Goal: Task Accomplishment & Management: Manage account settings

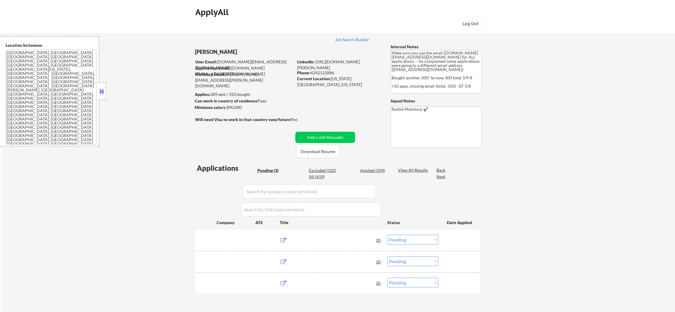
select select ""pending""
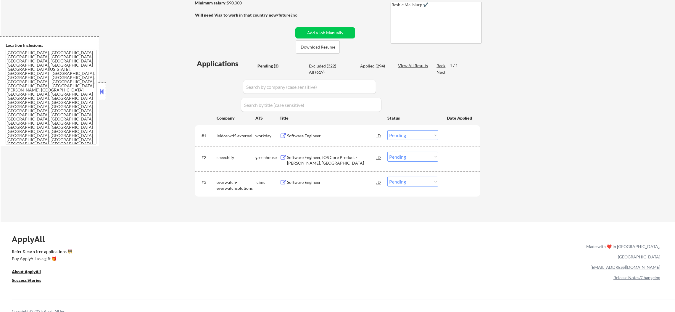
scroll to position [104, 0]
click at [304, 136] on div "Software Engineer" at bounding box center [331, 137] width 89 height 6
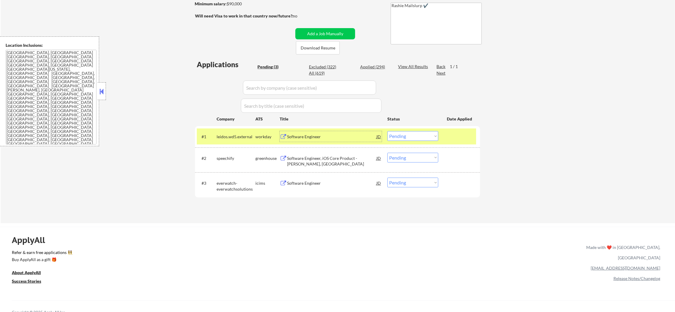
click at [420, 139] on select "Choose an option... Pending Applied Excluded (Questions) Excluded (Expired) Exc…" at bounding box center [412, 136] width 51 height 10
click at [387, 131] on select "Choose an option... Pending Applied Excluded (Questions) Excluded (Expired) Exc…" at bounding box center [412, 136] width 51 height 10
click at [232, 144] on div "#1 leidos.wd5.external workday Software Engineer JD Choose an option... Pending…" at bounding box center [336, 136] width 279 height 16
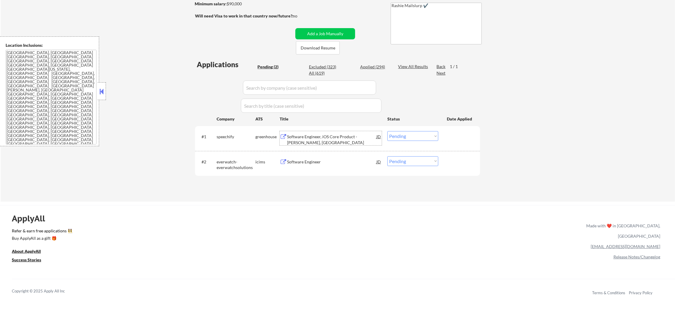
click at [308, 133] on div "Software Engineer, iOS Core Product - Elizabeth, USA" at bounding box center [331, 138] width 89 height 14
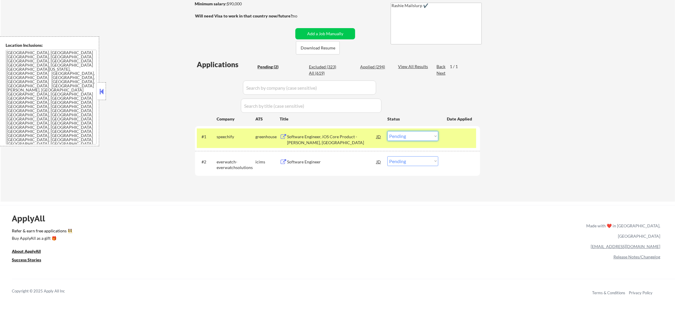
click at [402, 133] on select "Choose an option... Pending Applied Excluded (Questions) Excluded (Expired) Exc…" at bounding box center [412, 136] width 51 height 10
click at [387, 131] on select "Choose an option... Pending Applied Excluded (Questions) Excluded (Expired) Exc…" at bounding box center [412, 136] width 51 height 10
click at [242, 134] on div "speechify" at bounding box center [236, 137] width 39 height 6
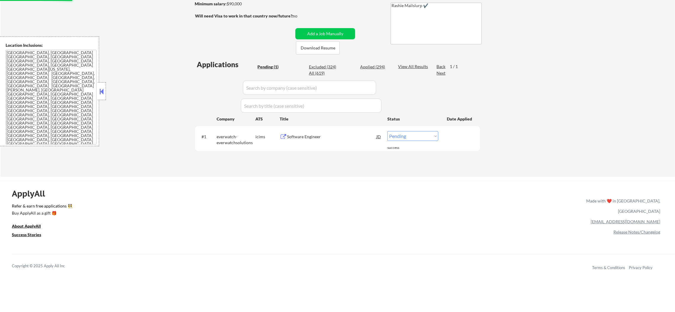
click at [352, 136] on div "Software Engineer" at bounding box center [331, 137] width 89 height 6
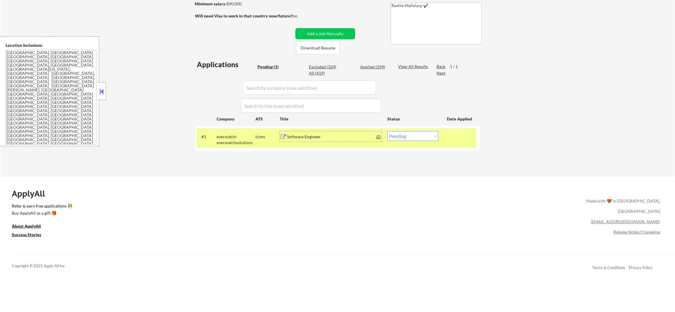
click at [403, 135] on select "Choose an option... Pending Applied Excluded (Questions) Excluded (Expired) Exc…" at bounding box center [412, 136] width 51 height 10
click at [387, 131] on select "Choose an option... Pending Applied Excluded (Questions) Excluded (Expired) Exc…" at bounding box center [412, 136] width 51 height 10
click at [214, 133] on div "#1 everwatch-everwatchsolutions icims Software Engineer JD Choose an option... …" at bounding box center [336, 138] width 279 height 20
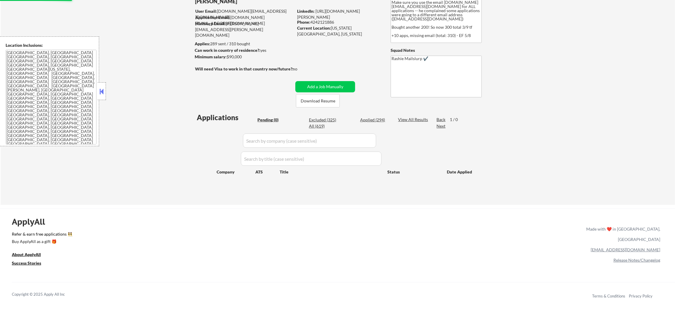
scroll to position [30, 0]
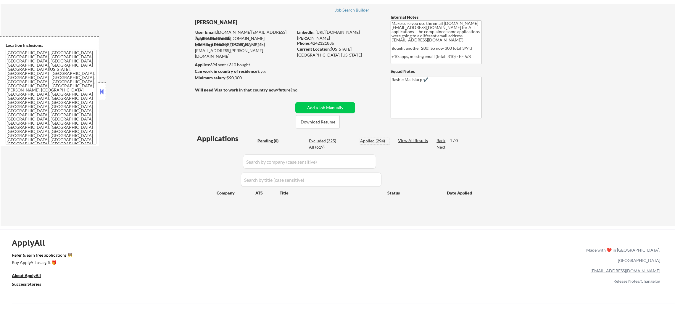
click at [375, 138] on div "Applied (294)" at bounding box center [375, 141] width 30 height 6
select select ""applied""
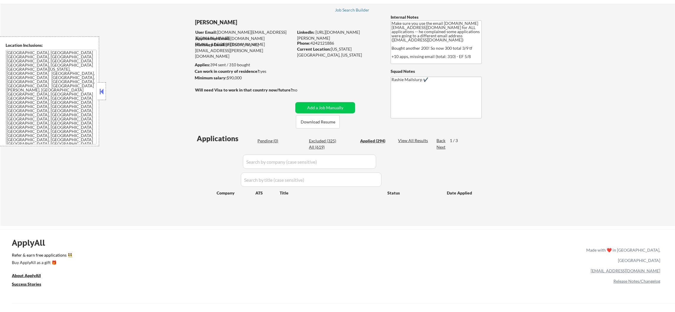
select select ""applied""
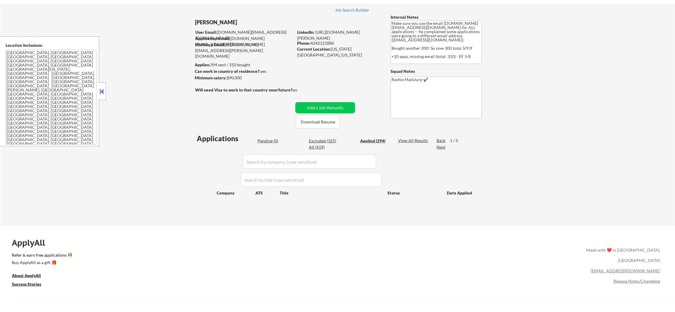
select select ""applied""
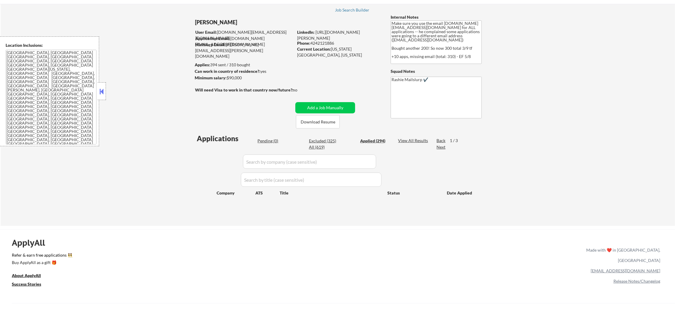
select select ""applied""
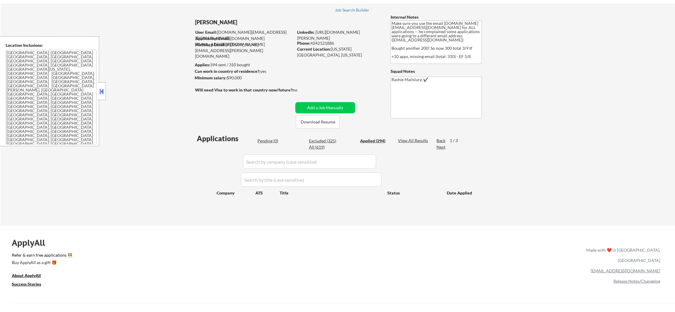
select select ""applied""
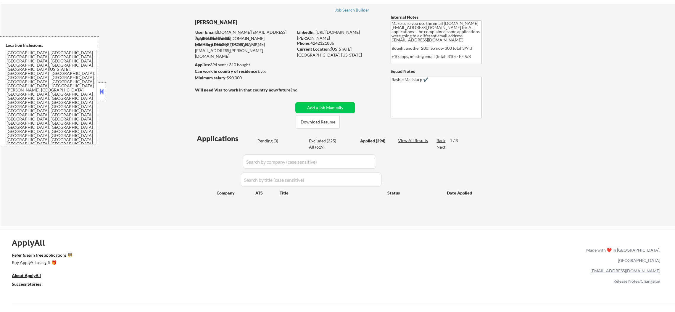
select select ""applied""
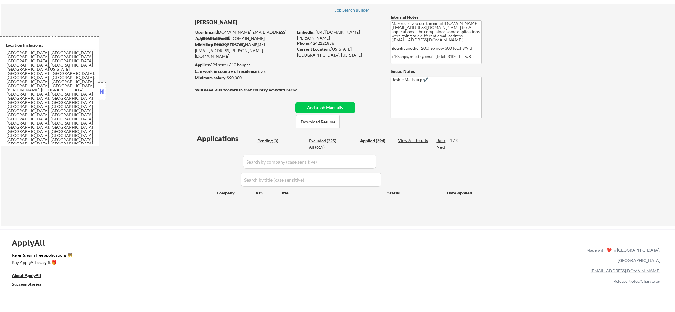
select select ""applied""
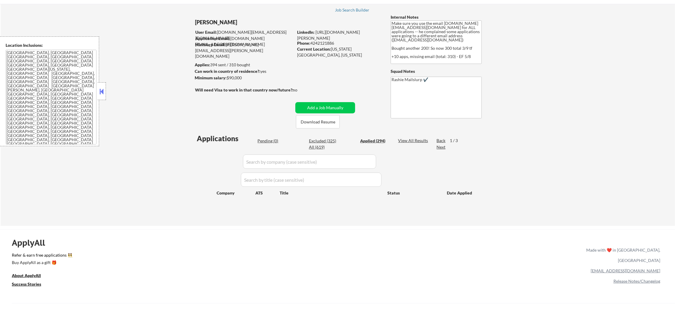
select select ""applied""
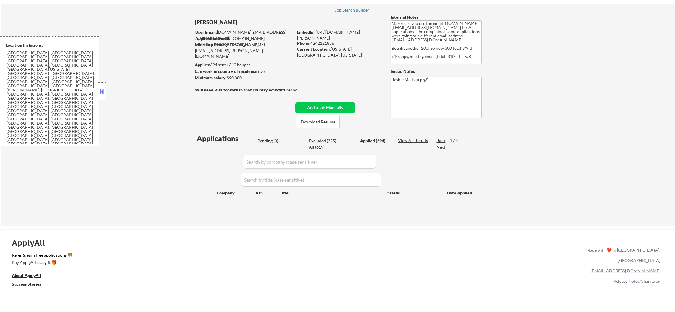
select select ""applied""
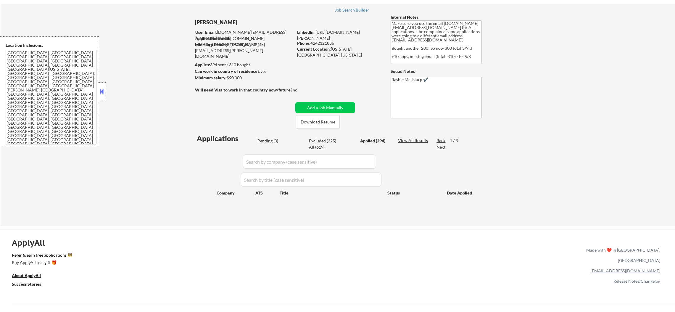
select select ""applied""
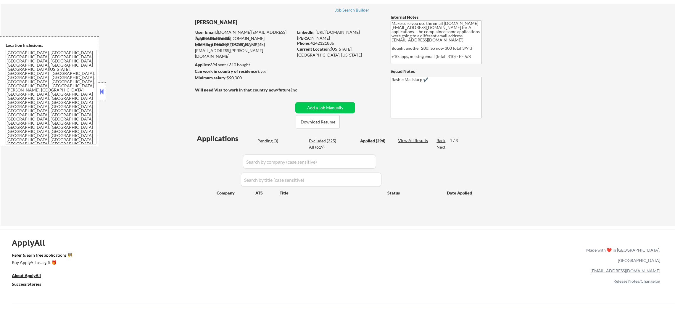
select select ""applied""
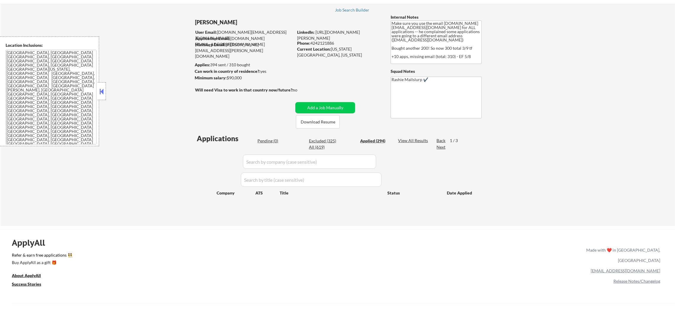
select select ""applied""
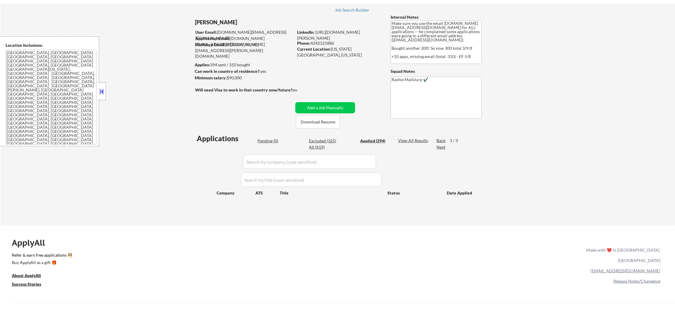
select select ""applied""
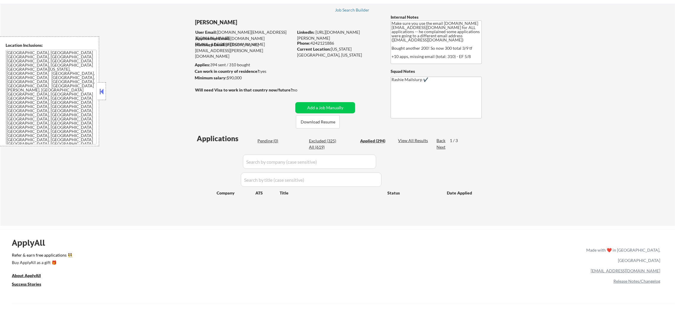
select select ""applied""
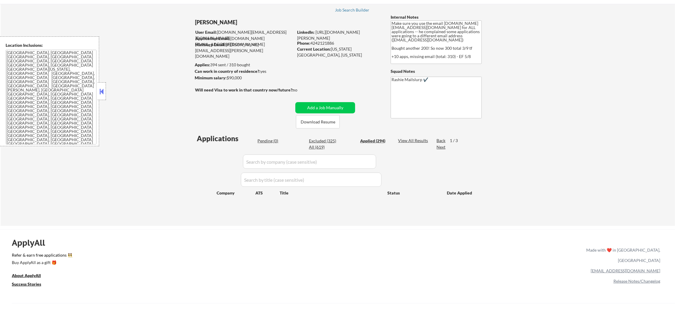
select select ""applied""
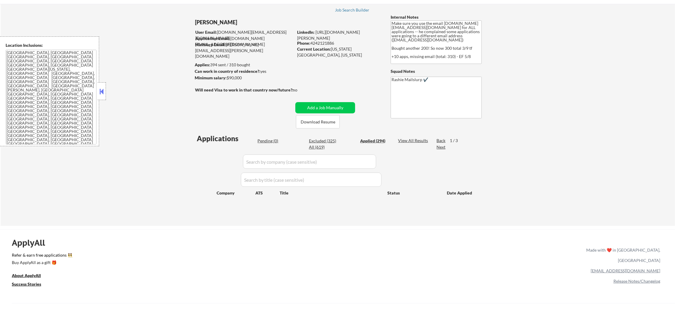
select select ""applied""
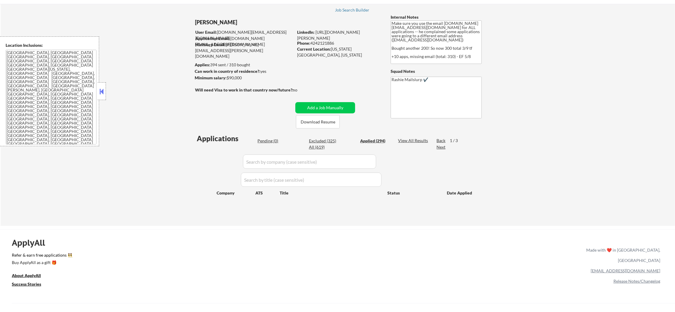
select select ""applied""
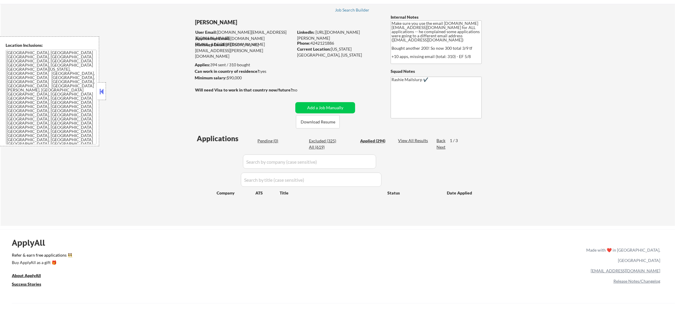
select select ""applied""
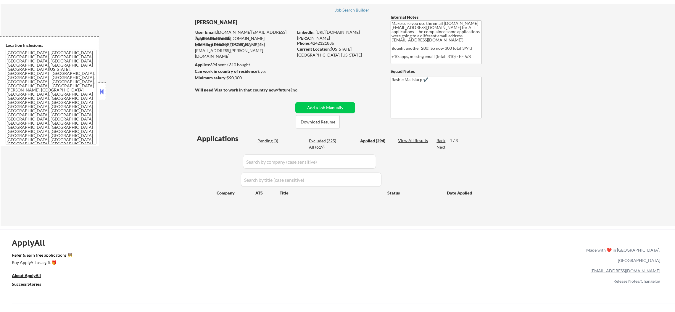
select select ""applied""
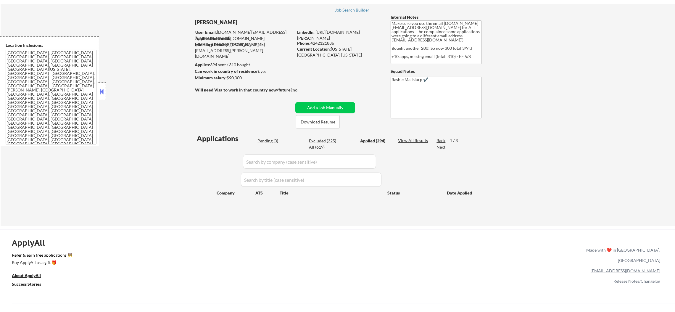
select select ""applied""
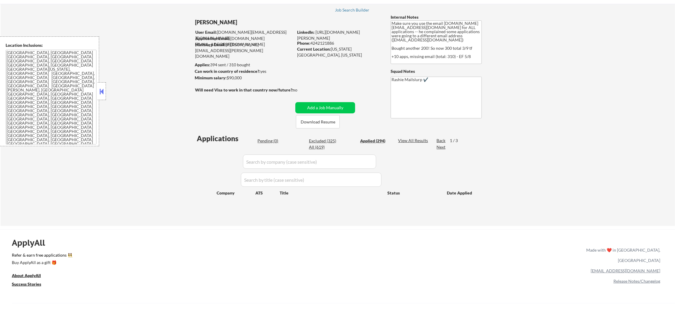
select select ""applied""
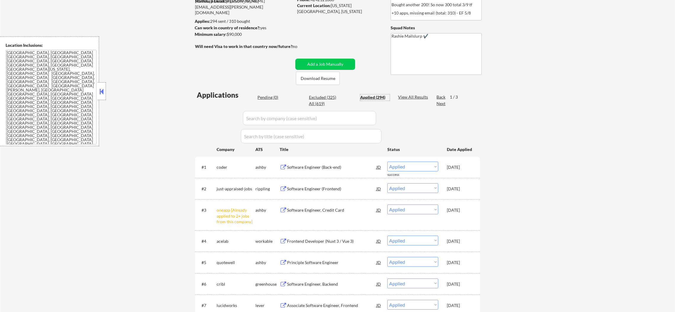
scroll to position [133, 0]
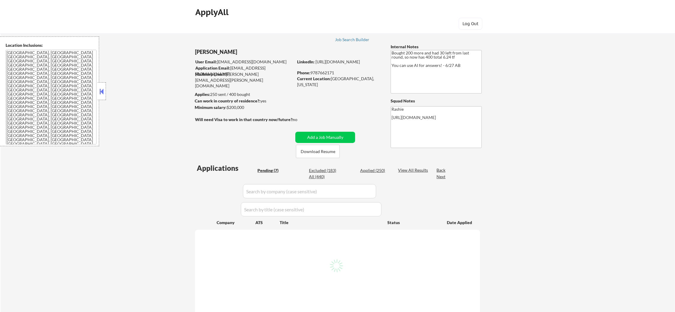
select select ""pending""
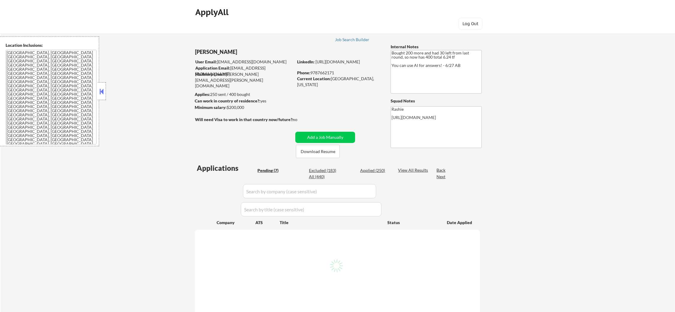
select select ""pending""
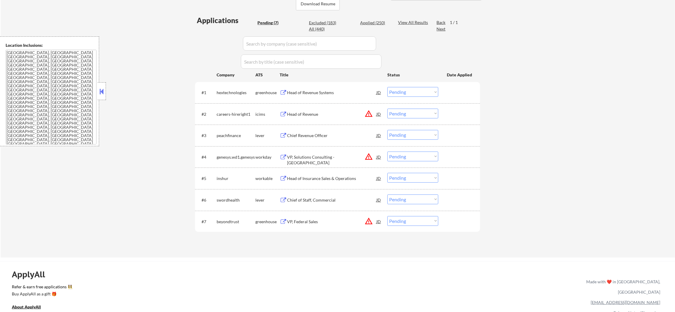
scroll to position [148, 0]
click at [370, 220] on button "warning_amber" at bounding box center [369, 221] width 8 height 8
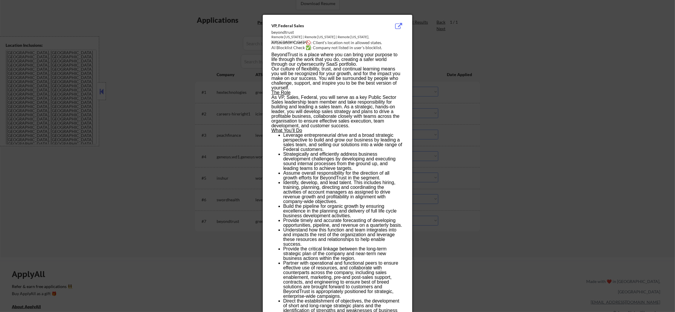
click at [505, 207] on div at bounding box center [337, 156] width 675 height 312
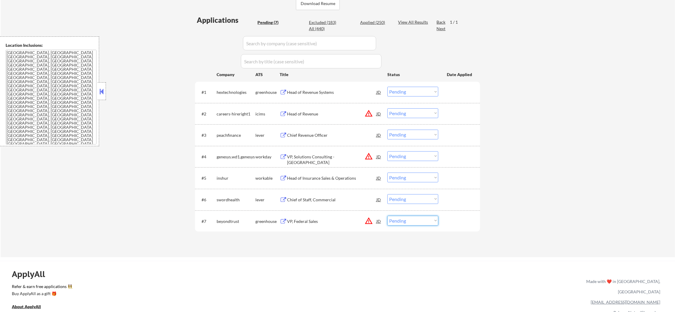
click at [433, 220] on select "Choose an option... Pending Applied Excluded (Questions) Excluded (Expired) Exc…" at bounding box center [412, 221] width 51 height 10
select select ""excluded__location_""
click at [387, 216] on select "Choose an option... Pending Applied Excluded (Questions) Excluded (Expired) Exc…" at bounding box center [412, 221] width 51 height 10
click at [407, 157] on select "Choose an option... Pending Applied Excluded (Questions) Excluded (Expired) Exc…" at bounding box center [412, 156] width 51 height 10
click at [387, 151] on select "Choose an option... Pending Applied Excluded (Questions) Excluded (Expired) Exc…" at bounding box center [412, 156] width 51 height 10
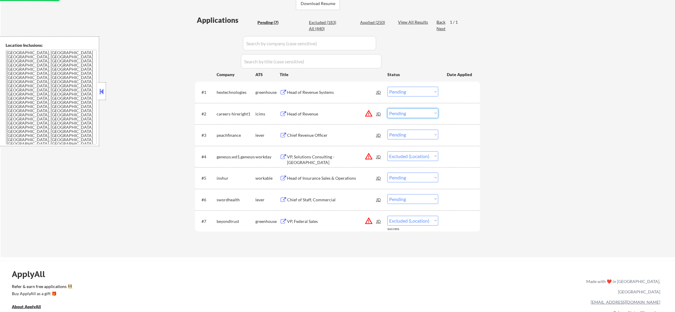
click at [406, 111] on select "Choose an option... Pending Applied Excluded (Questions) Excluded (Expired) Exc…" at bounding box center [412, 113] width 51 height 10
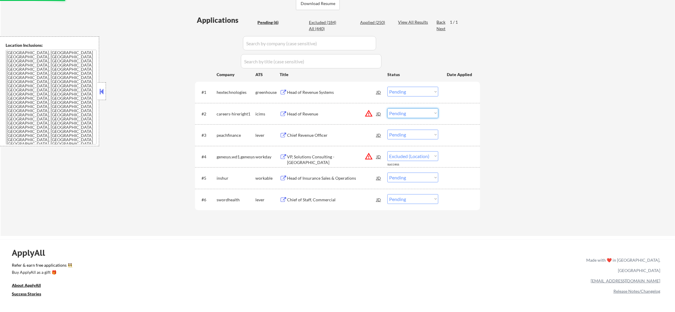
select select ""pending""
click at [387, 108] on select "Choose an option... Pending Applied Excluded (Questions) Excluded (Expired) Exc…" at bounding box center [412, 113] width 51 height 10
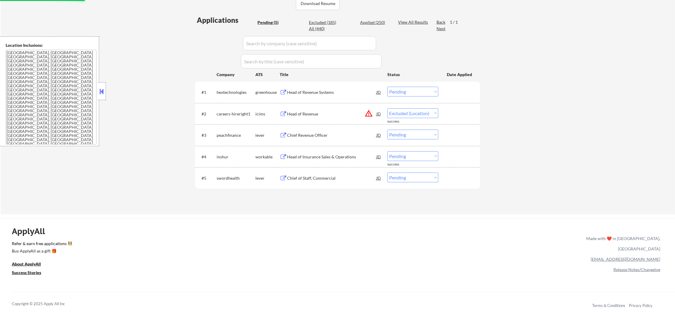
select select ""pending""
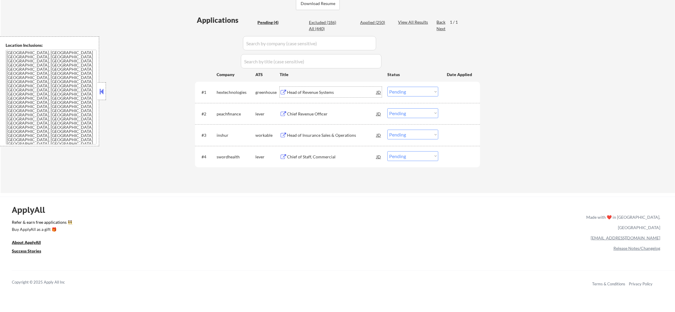
click at [305, 90] on div "Head of Revenue Systems" at bounding box center [331, 92] width 89 height 6
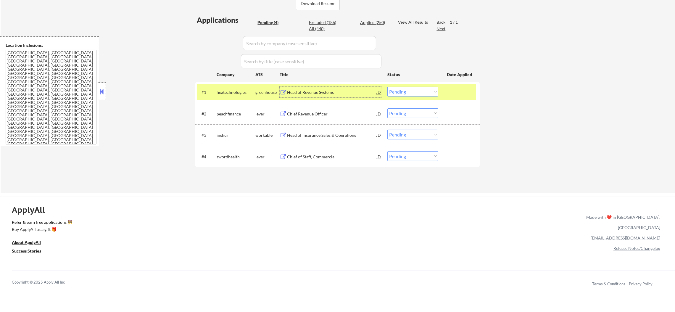
click at [394, 90] on select "Choose an option... Pending Applied Excluded (Questions) Excluded (Expired) Exc…" at bounding box center [412, 92] width 51 height 10
click at [387, 87] on select "Choose an option... Pending Applied Excluded (Questions) Excluded (Expired) Exc…" at bounding box center [412, 92] width 51 height 10
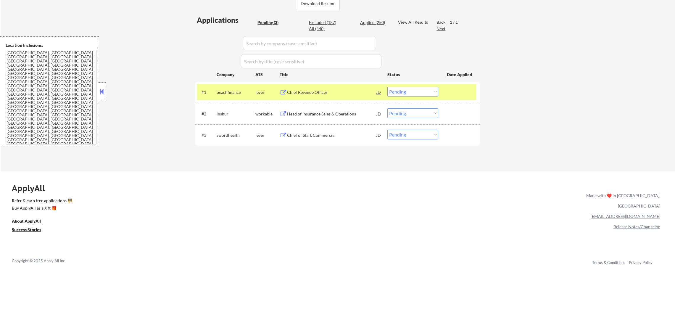
click at [322, 91] on div "Chief Revenue Officer" at bounding box center [331, 92] width 89 height 6
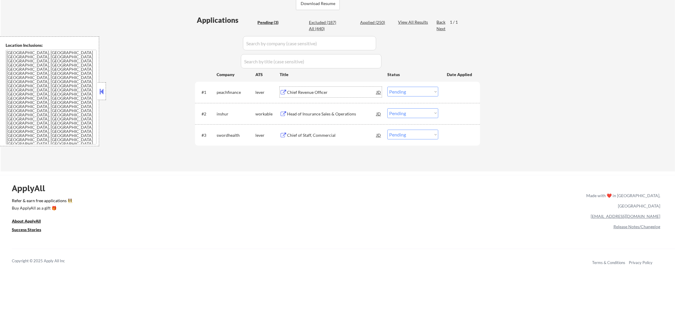
click at [396, 94] on select "Choose an option... Pending Applied Excluded (Questions) Excluded (Expired) Exc…" at bounding box center [412, 92] width 51 height 10
click at [387, 87] on select "Choose an option... Pending Applied Excluded (Questions) Excluded (Expired) Exc…" at bounding box center [412, 92] width 51 height 10
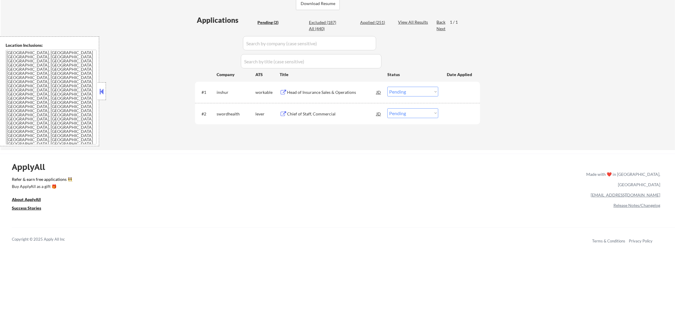
click at [320, 91] on div "Head of Insurance Sales & Operations" at bounding box center [331, 92] width 89 height 6
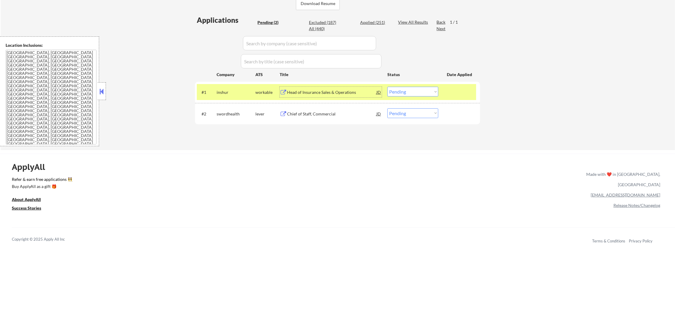
click at [407, 91] on select "Choose an option... Pending Applied Excluded (Questions) Excluded (Expired) Exc…" at bounding box center [412, 92] width 51 height 10
click at [387, 87] on select "Choose an option... Pending Applied Excluded (Questions) Excluded (Expired) Exc…" at bounding box center [412, 92] width 51 height 10
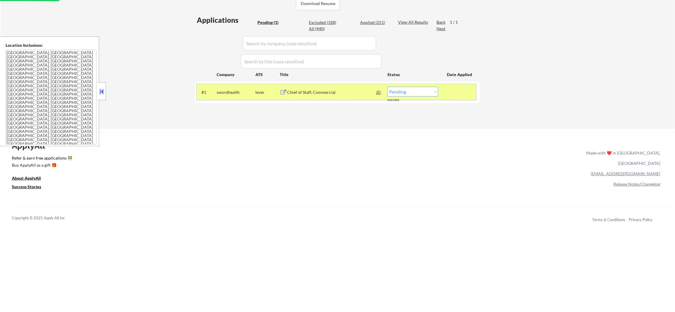
click at [215, 85] on div "#1 swordhealth lever Chief of Staff, Commercial JD Choose an option... Pending …" at bounding box center [336, 92] width 279 height 16
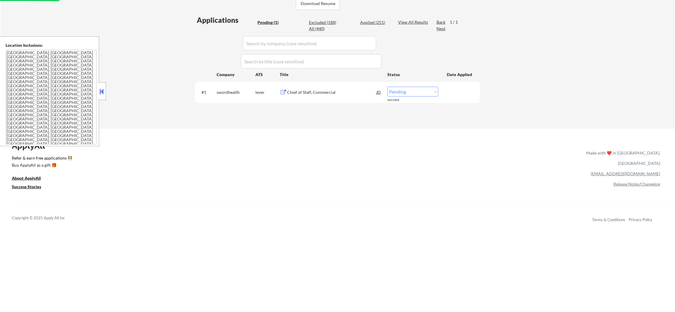
click at [336, 89] on div "Chief of Staff, Commercial" at bounding box center [331, 92] width 89 height 6
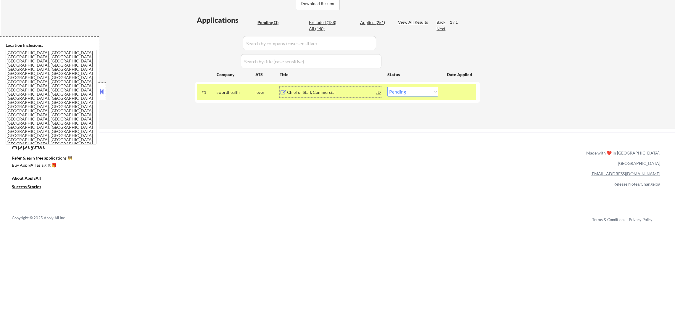
click at [425, 89] on select "Choose an option... Pending Applied Excluded (Questions) Excluded (Expired) Exc…" at bounding box center [412, 92] width 51 height 10
select select ""applied""
click at [387, 87] on select "Choose an option... Pending Applied Excluded (Questions) Excluded (Expired) Exc…" at bounding box center [412, 92] width 51 height 10
click at [225, 91] on div "swordhealth" at bounding box center [236, 92] width 39 height 6
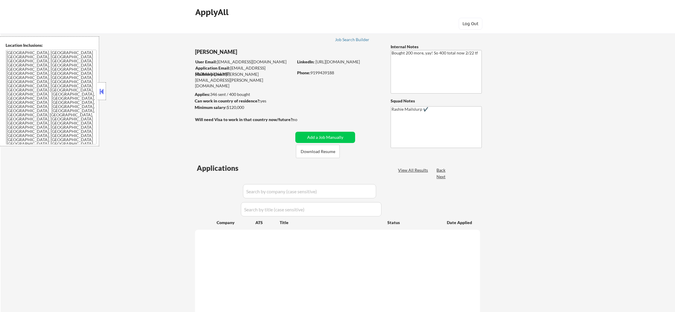
select select ""pending""
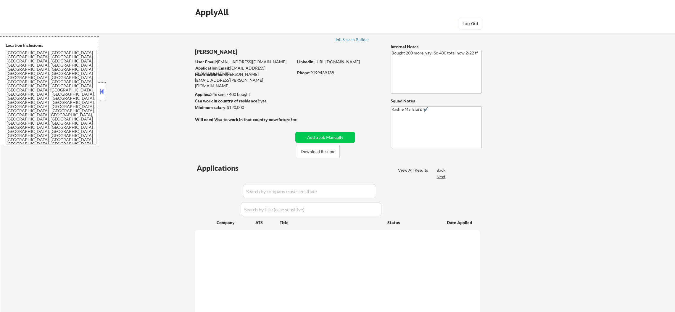
select select ""pending""
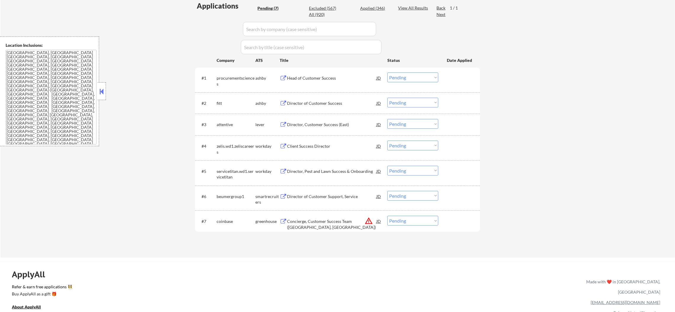
scroll to position [178, 0]
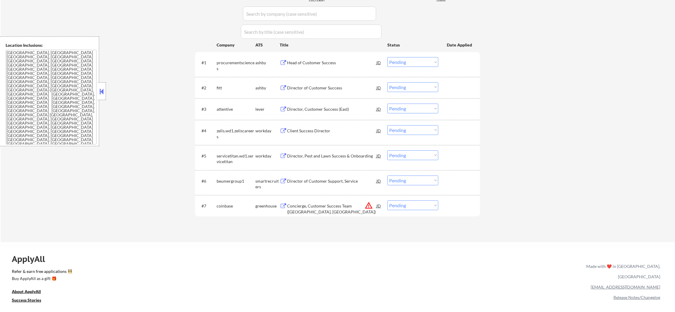
click at [368, 207] on button "warning_amber" at bounding box center [369, 205] width 8 height 8
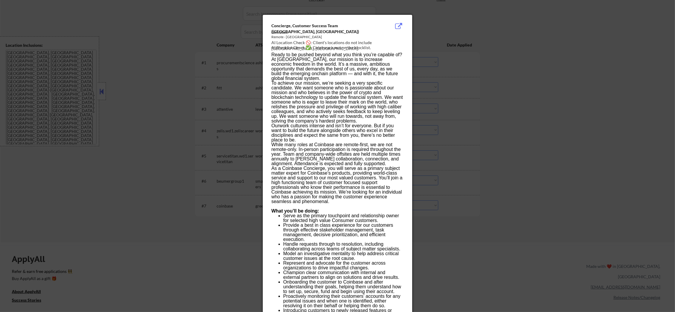
click at [499, 202] on div at bounding box center [337, 156] width 675 height 312
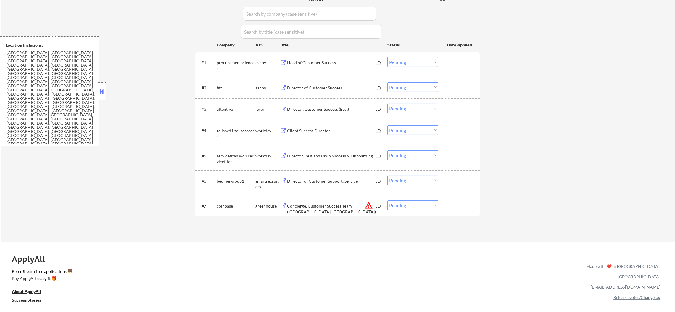
click at [411, 205] on select "Choose an option... Pending Applied Excluded (Questions) Excluded (Expired) Exc…" at bounding box center [412, 205] width 51 height 10
select select ""excluded__location_""
click at [387, 200] on select "Choose an option... Pending Applied Excluded (Questions) Excluded (Expired) Exc…" at bounding box center [412, 205] width 51 height 10
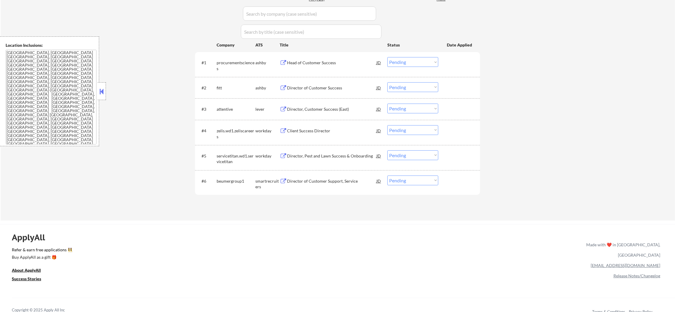
click at [325, 65] on div "Head of Customer Success" at bounding box center [331, 62] width 89 height 11
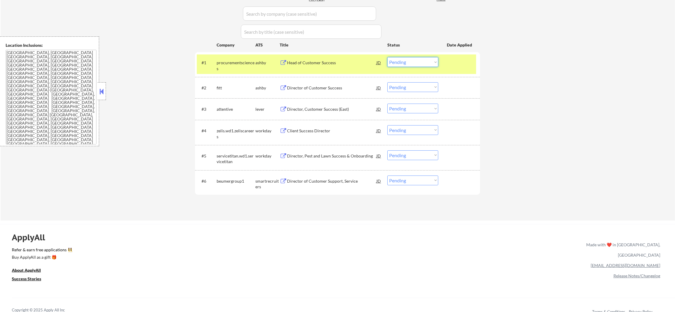
click at [406, 57] on select "Choose an option... Pending Applied Excluded (Questions) Excluded (Expired) Exc…" at bounding box center [412, 62] width 51 height 10
click at [387, 57] on select "Choose an option... Pending Applied Excluded (Questions) Excluded (Expired) Exc…" at bounding box center [412, 62] width 51 height 10
click at [249, 68] on div "procurementsciences" at bounding box center [236, 66] width 39 height 12
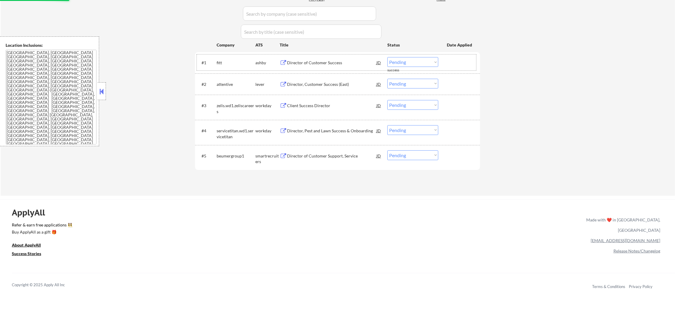
click at [317, 69] on div "#1 fitt ashby Director of Customer Success JD Choose an option... Pending Appli…" at bounding box center [336, 62] width 279 height 16
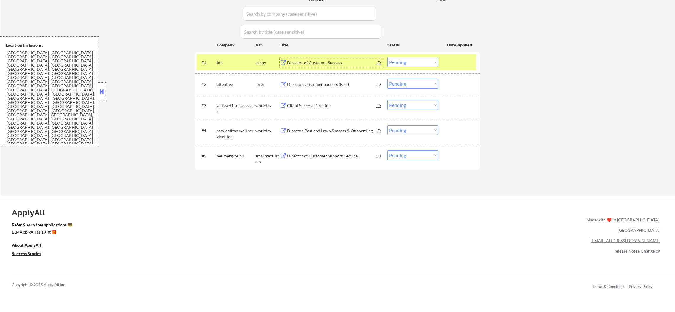
click at [318, 60] on div "Director of Customer Success" at bounding box center [331, 63] width 89 height 6
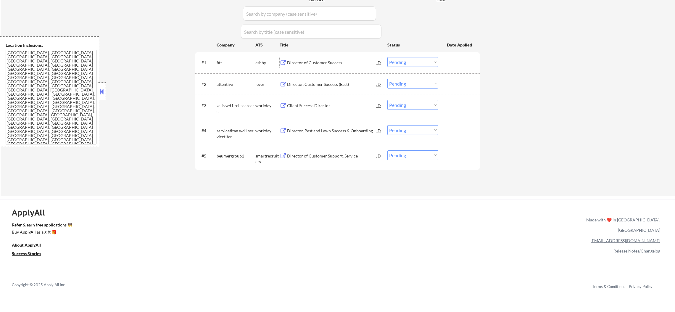
click at [391, 63] on select "Choose an option... Pending Applied Excluded (Questions) Excluded (Expired) Exc…" at bounding box center [412, 62] width 51 height 10
click at [387, 57] on select "Choose an option... Pending Applied Excluded (Questions) Excluded (Expired) Exc…" at bounding box center [412, 62] width 51 height 10
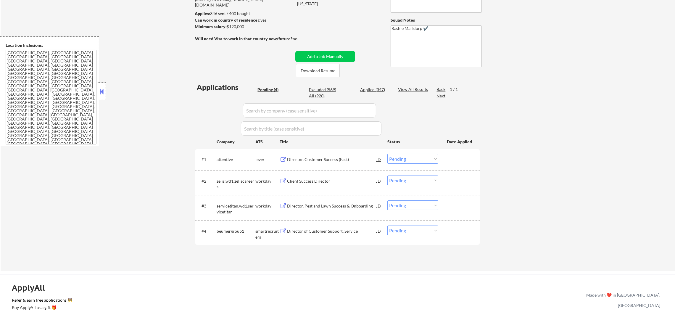
scroll to position [104, 0]
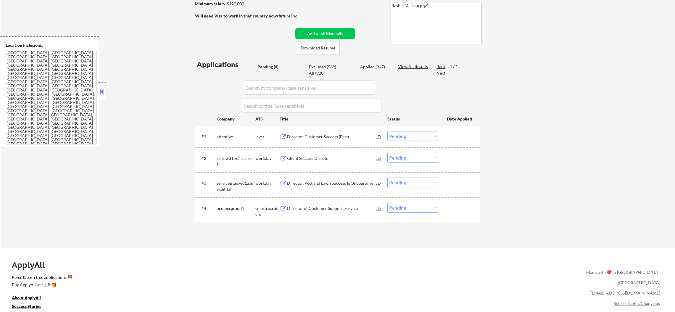
click at [331, 139] on div "Director, Customer Success (East)" at bounding box center [331, 137] width 89 height 6
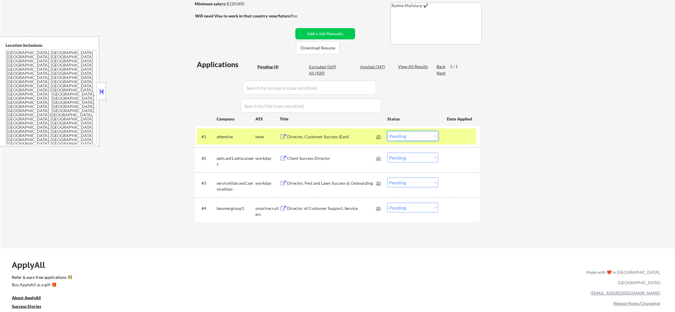
click at [399, 138] on select "Choose an option... Pending Applied Excluded (Questions) Excluded (Expired) Exc…" at bounding box center [412, 136] width 51 height 10
click at [387, 131] on select "Choose an option... Pending Applied Excluded (Questions) Excluded (Expired) Exc…" at bounding box center [412, 136] width 51 height 10
click at [234, 137] on div "attentive" at bounding box center [236, 137] width 39 height 6
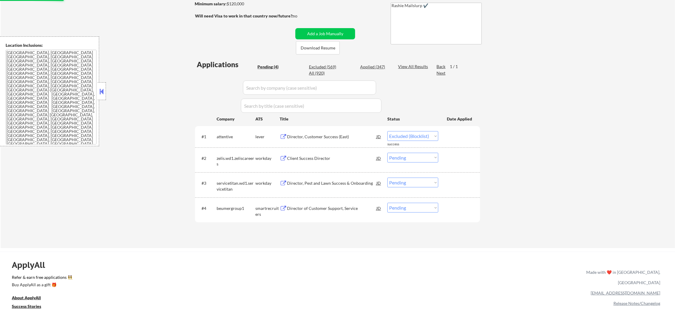
select select ""pending""
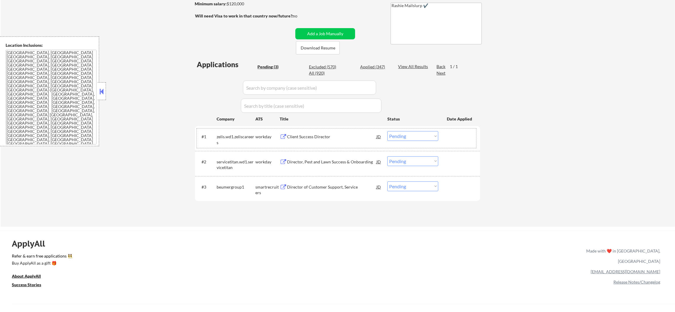
click at [304, 188] on div "Director of Customer Support, Service" at bounding box center [331, 187] width 89 height 6
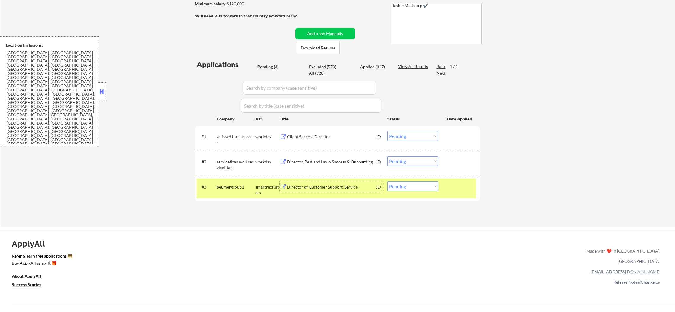
click at [404, 187] on select "Choose an option... Pending Applied Excluded (Questions) Excluded (Expired) Exc…" at bounding box center [412, 186] width 51 height 10
select select ""excluded""
click at [387, 181] on select "Choose an option... Pending Applied Excluded (Questions) Excluded (Expired) Exc…" at bounding box center [412, 186] width 51 height 10
click at [234, 187] on div "beumergroup1" at bounding box center [236, 187] width 39 height 6
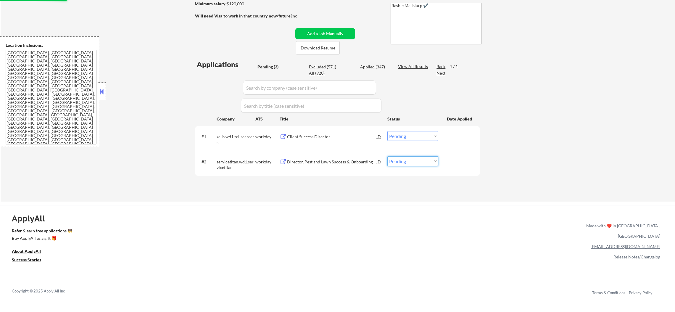
drag, startPoint x: 422, startPoint y: 161, endPoint x: 421, endPoint y: 164, distance: 3.3
click at [422, 161] on select "Choose an option... Pending Applied Excluded (Questions) Excluded (Expired) Exc…" at bounding box center [412, 161] width 51 height 10
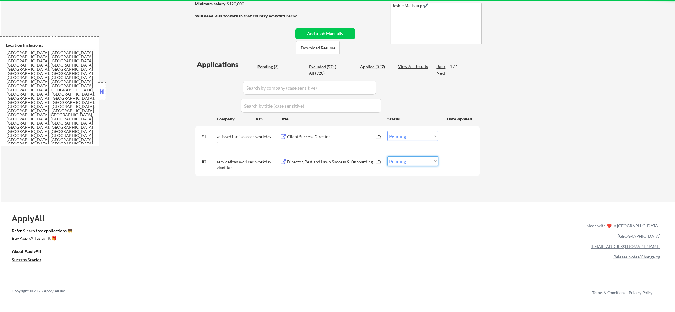
select select ""excluded""
click at [387, 156] on select "Choose an option... Pending Applied Excluded (Questions) Excluded (Expired) Exc…" at bounding box center [412, 161] width 51 height 10
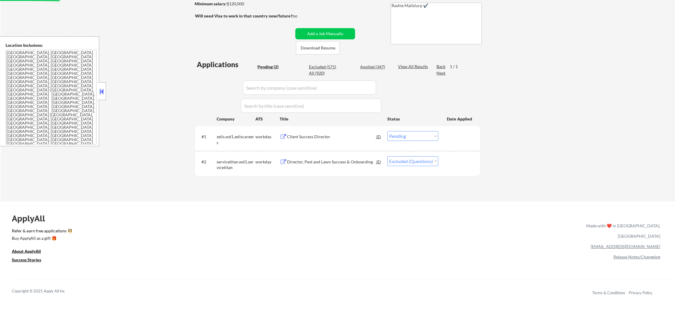
click at [327, 140] on div "Client Success Director" at bounding box center [331, 136] width 89 height 11
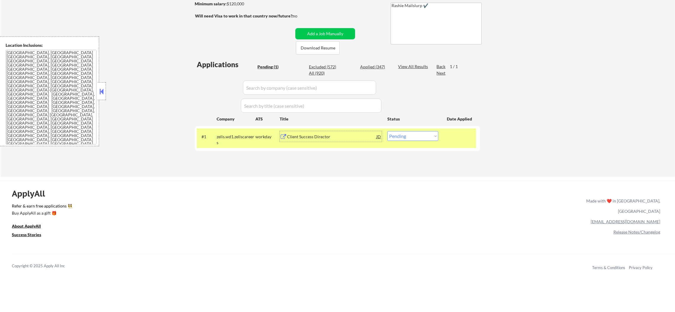
click at [398, 136] on select "Choose an option... Pending Applied Excluded (Questions) Excluded (Expired) Exc…" at bounding box center [412, 136] width 51 height 10
click at [434, 130] on div "#1 zelis.wd1.zeliscareers workday Client Success Director JD Choose an option..…" at bounding box center [336, 138] width 279 height 20
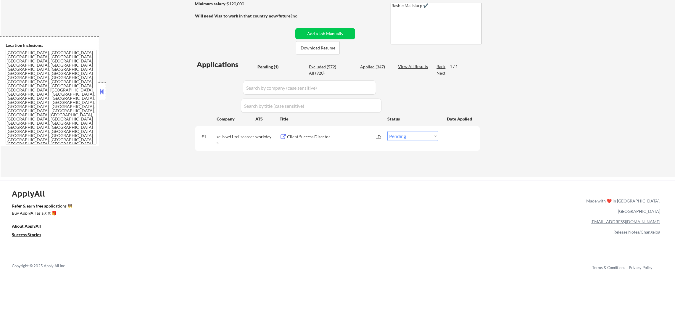
click at [427, 138] on select "Choose an option... Pending Applied Excluded (Questions) Excluded (Expired) Exc…" at bounding box center [412, 136] width 51 height 10
select select ""excluded__blocklist_""
click at [387, 131] on select "Choose an option... Pending Applied Excluded (Questions) Excluded (Expired) Exc…" at bounding box center [412, 136] width 51 height 10
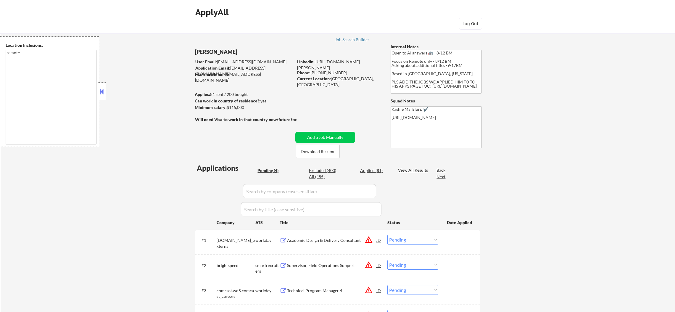
select select ""pending""
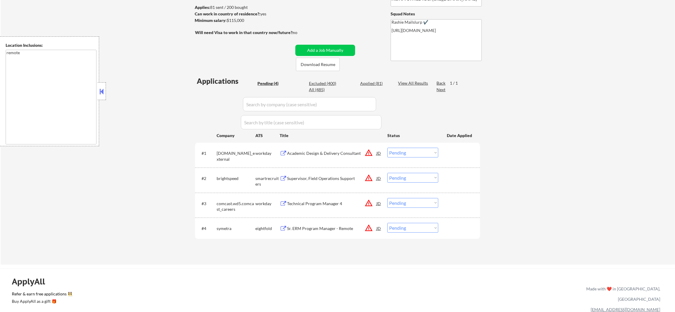
scroll to position [89, 0]
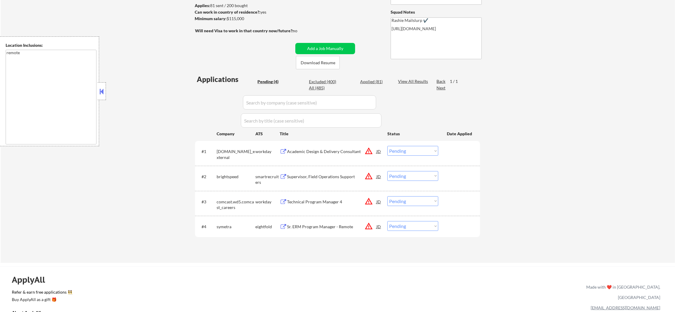
click at [367, 152] on button "warning_amber" at bounding box center [369, 151] width 8 height 8
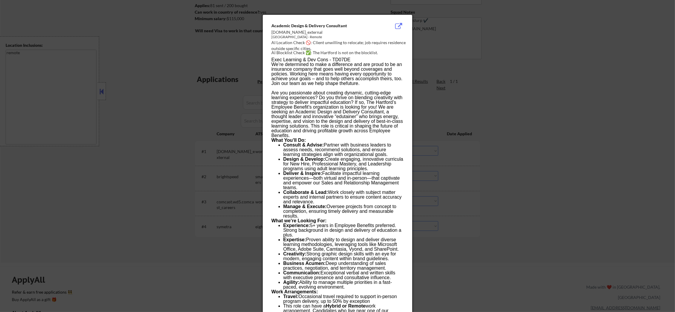
click at [443, 138] on div at bounding box center [337, 156] width 675 height 312
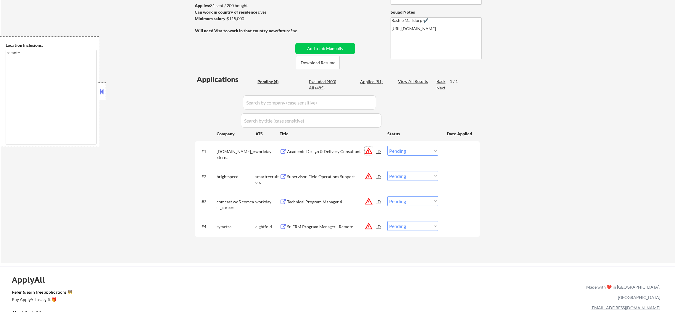
click at [369, 152] on button "warning_amber" at bounding box center [369, 151] width 8 height 8
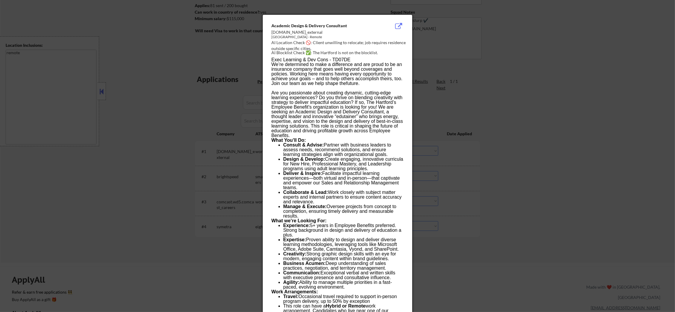
click at [432, 144] on div at bounding box center [337, 156] width 675 height 312
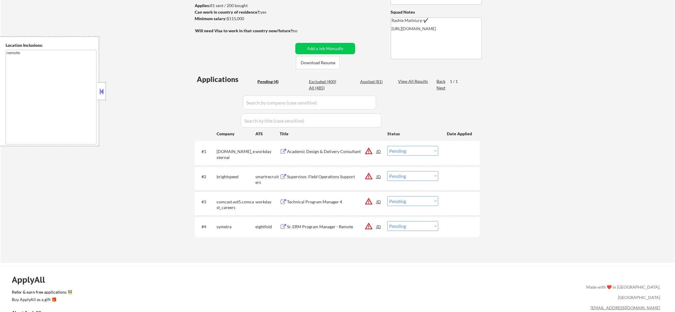
click at [328, 154] on div "Academic Design & Delivery Consultant" at bounding box center [331, 151] width 89 height 11
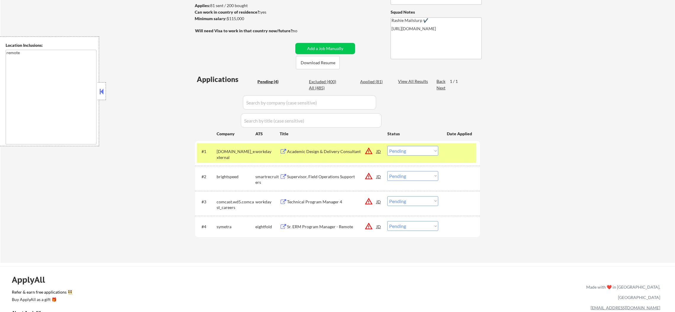
drag, startPoint x: 400, startPoint y: 142, endPoint x: 399, endPoint y: 150, distance: 7.7
click at [400, 146] on div "#1 thehartford.wd5.careers_external workday Academic Design & Delivery Consulta…" at bounding box center [337, 153] width 285 height 25
click at [399, 151] on select "Choose an option... Pending Applied Excluded (Questions) Excluded (Expired) Exc…" at bounding box center [412, 151] width 51 height 10
click at [387, 146] on select "Choose an option... Pending Applied Excluded (Questions) Excluded (Expired) Exc…" at bounding box center [412, 151] width 51 height 10
click at [212, 151] on div "#1 thehartford.wd5.careers_external workday Academic Design & Delivery Consulta…" at bounding box center [336, 153] width 279 height 20
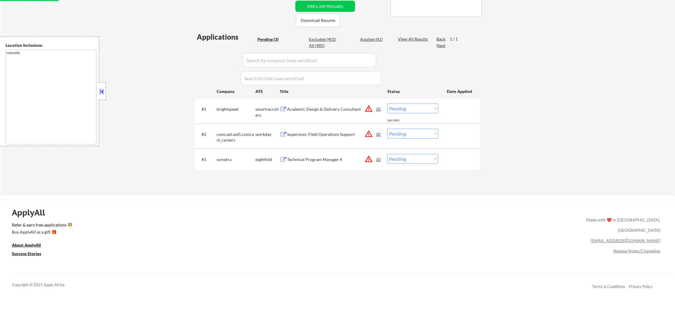
scroll to position [133, 0]
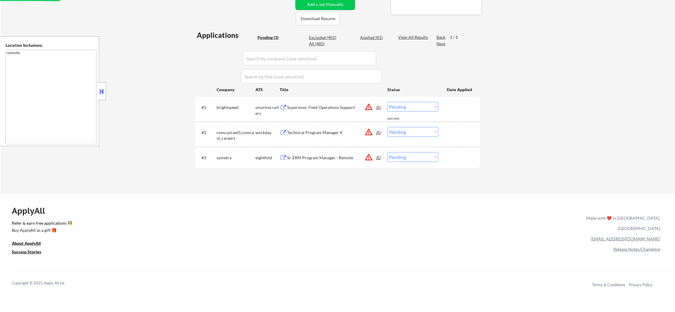
click at [351, 104] on div "Supervisor, Field Operations Support" at bounding box center [331, 107] width 89 height 6
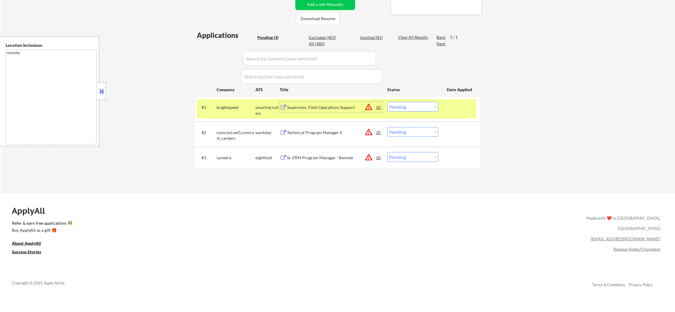
click at [404, 108] on select "Choose an option... Pending Applied Excluded (Questions) Excluded (Expired) Exc…" at bounding box center [412, 107] width 51 height 10
click at [387, 102] on select "Choose an option... Pending Applied Excluded (Questions) Excluded (Expired) Exc…" at bounding box center [412, 107] width 51 height 10
click at [231, 111] on div "brightspeed" at bounding box center [236, 107] width 39 height 11
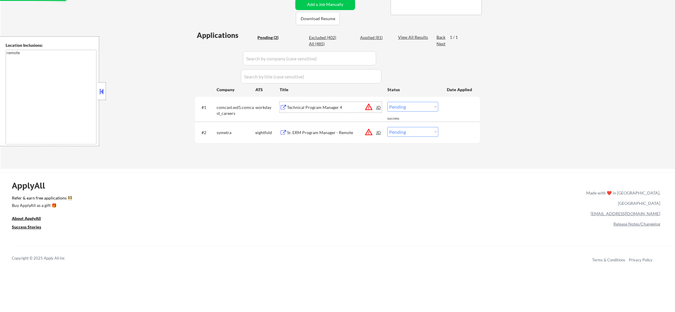
click at [302, 107] on div "Technical Program Manager 4" at bounding box center [331, 107] width 89 height 6
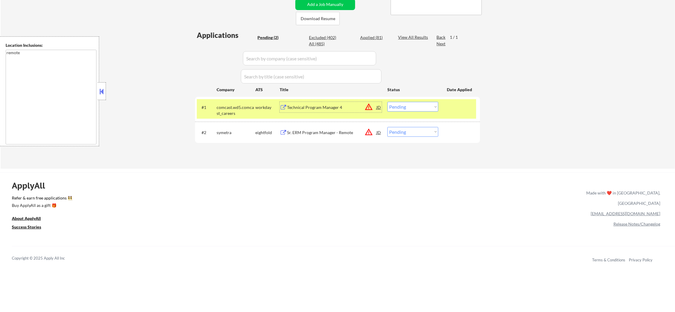
drag, startPoint x: 394, startPoint y: 104, endPoint x: 397, endPoint y: 108, distance: 4.9
click at [394, 104] on select "Choose an option... Pending Applied Excluded (Questions) Excluded (Expired) Exc…" at bounding box center [412, 107] width 51 height 10
click at [387, 102] on select "Choose an option... Pending Applied Excluded (Questions) Excluded (Expired) Exc…" at bounding box center [412, 107] width 51 height 10
click at [236, 107] on div "comcast.wd5.comcast_careers" at bounding box center [236, 110] width 39 height 12
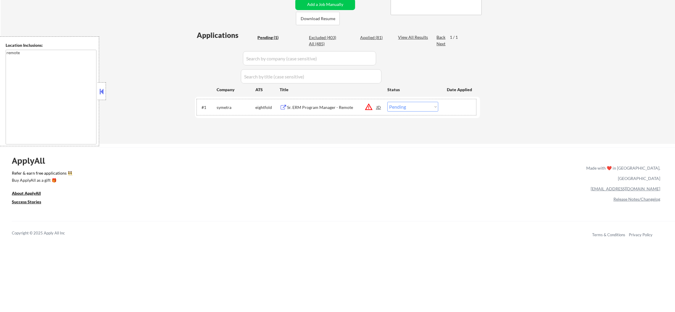
click at [328, 106] on div "Sr. ERM Program Manager - Remote" at bounding box center [331, 107] width 89 height 6
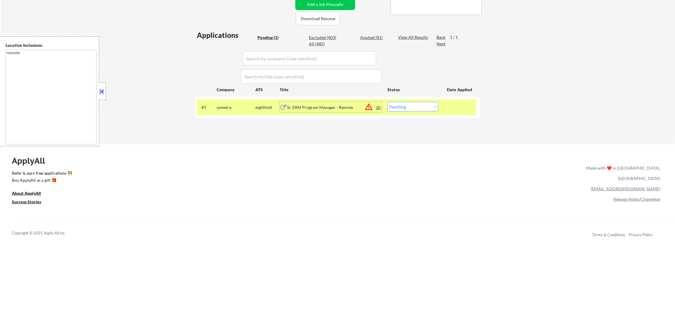
click at [402, 108] on select "Choose an option... Pending Applied Excluded (Questions) Excluded (Expired) Exc…" at bounding box center [412, 107] width 51 height 10
select select ""excluded""
click at [387, 102] on select "Choose an option... Pending Applied Excluded (Questions) Excluded (Expired) Exc…" at bounding box center [412, 107] width 51 height 10
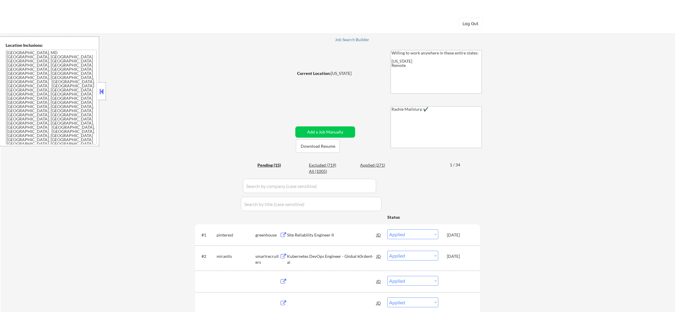
select select ""applied""
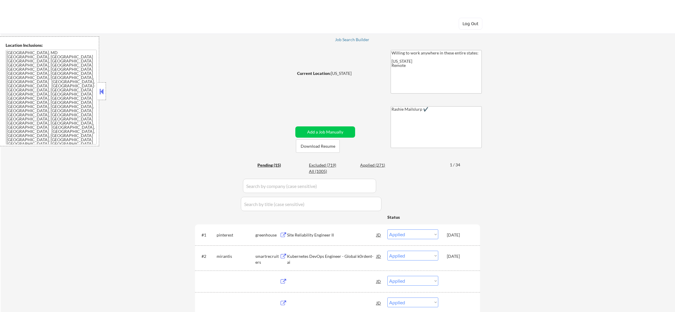
select select ""applied""
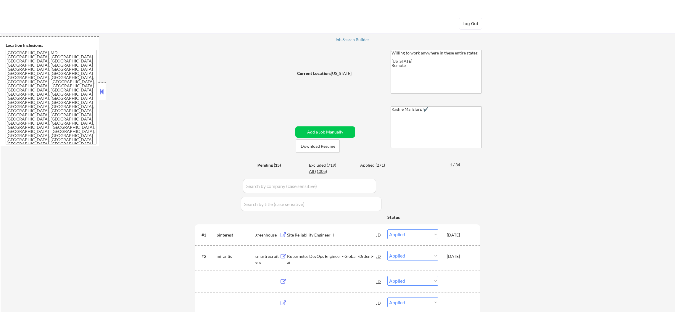
select select ""applied""
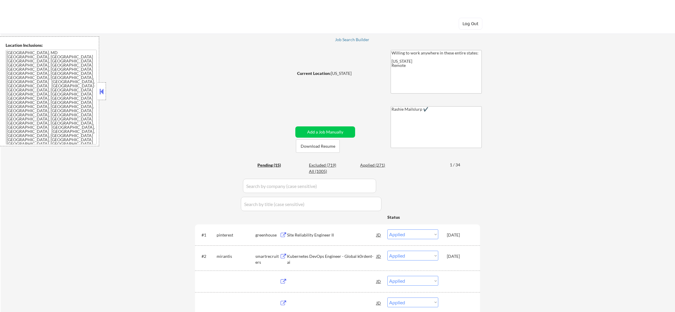
select select ""applied""
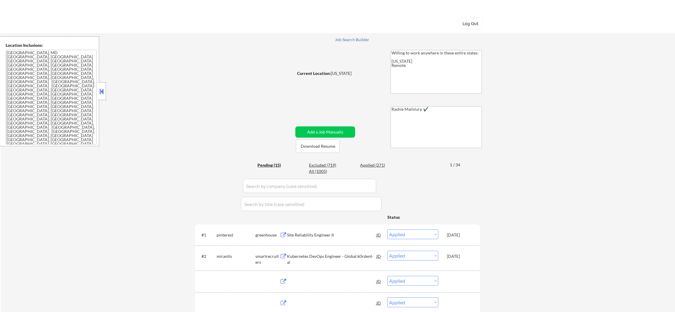
select select ""applied""
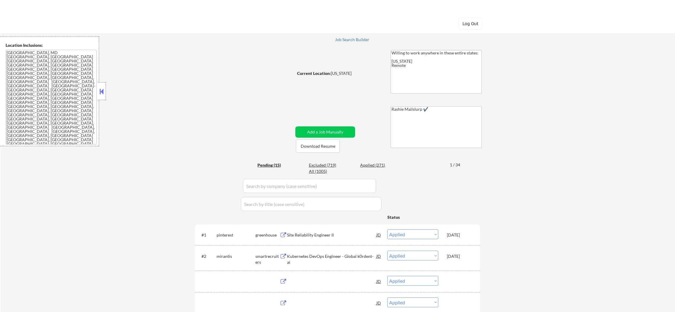
select select ""applied""
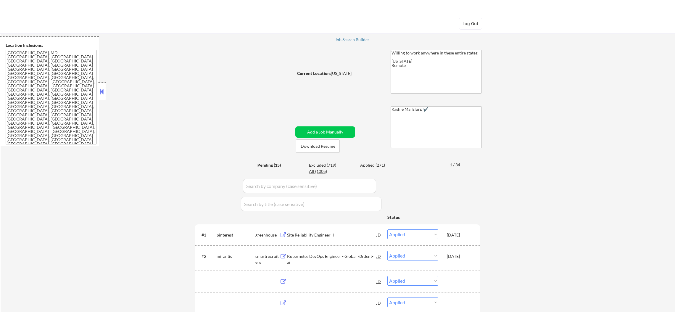
select select ""applied""
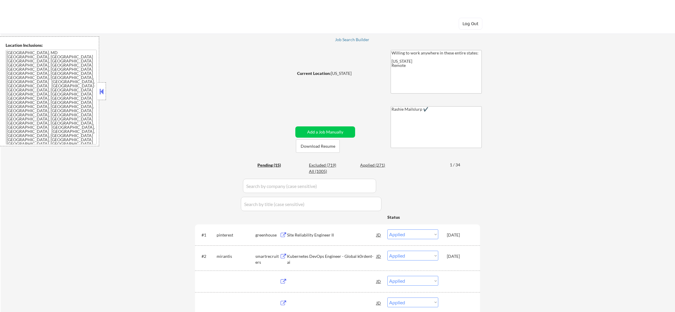
select select ""applied""
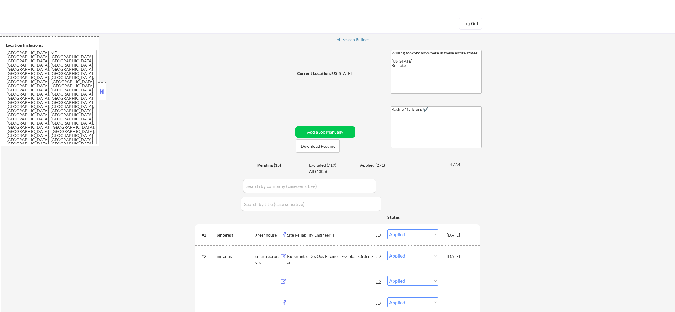
select select ""applied""
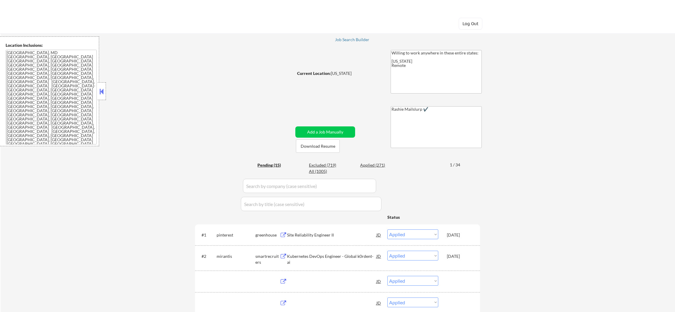
select select ""applied""
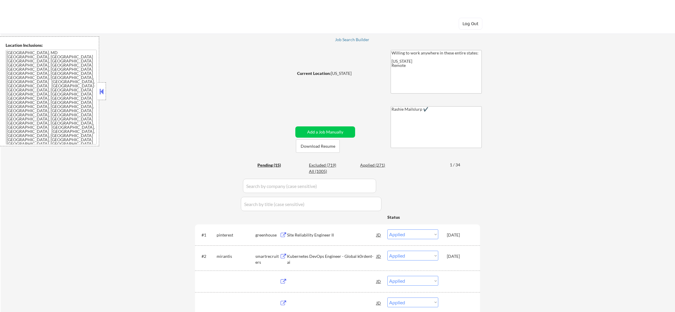
select select ""applied""
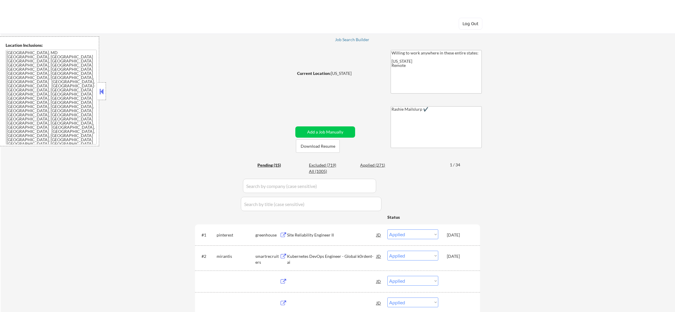
select select ""applied""
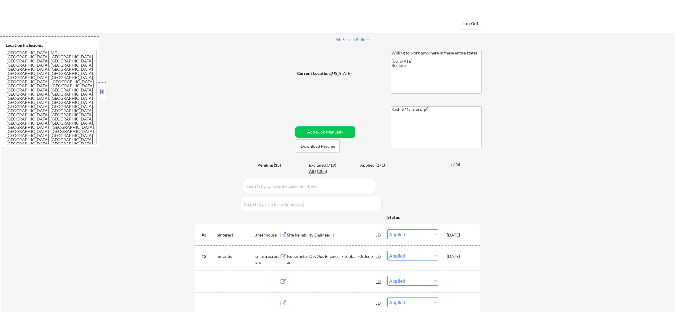
select select ""applied""
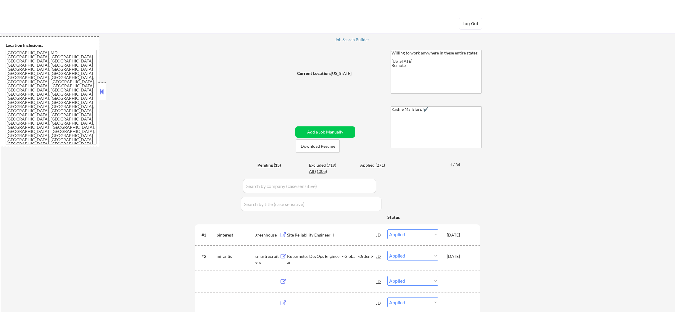
select select ""applied""
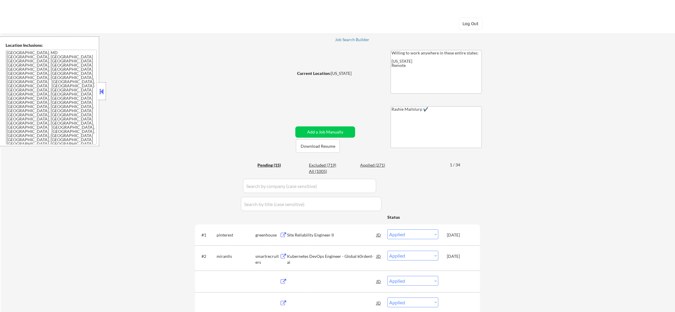
select select ""applied""
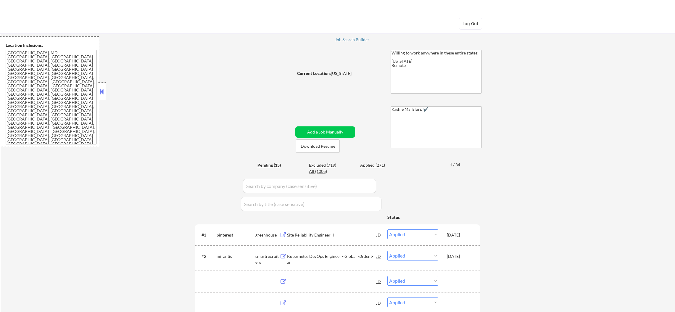
select select ""applied""
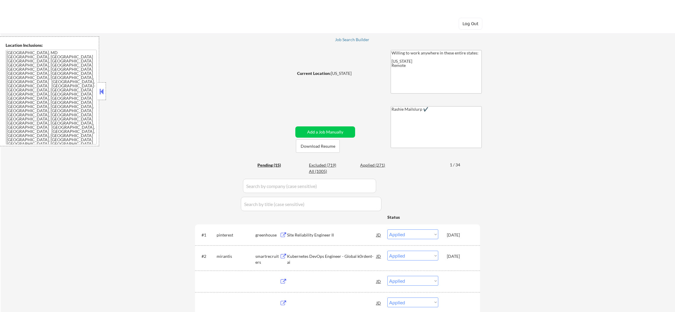
select select ""applied""
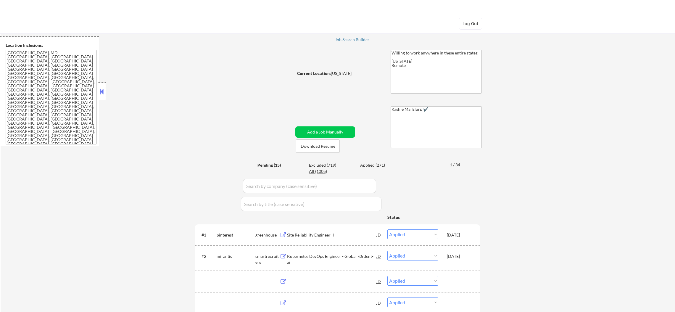
select select ""applied""
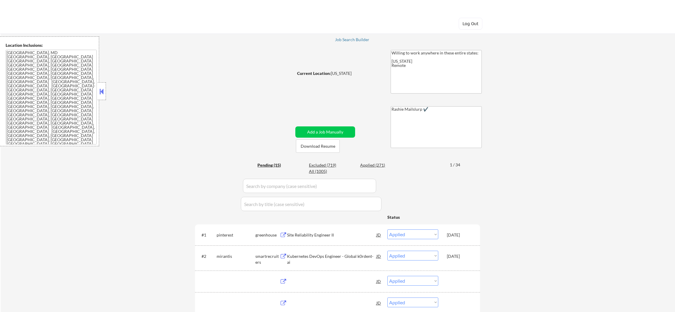
select select ""applied""
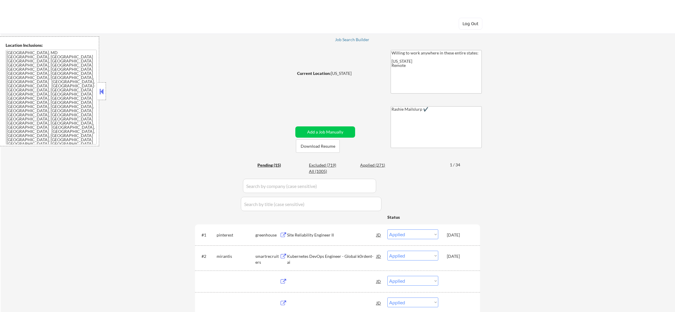
select select ""applied""
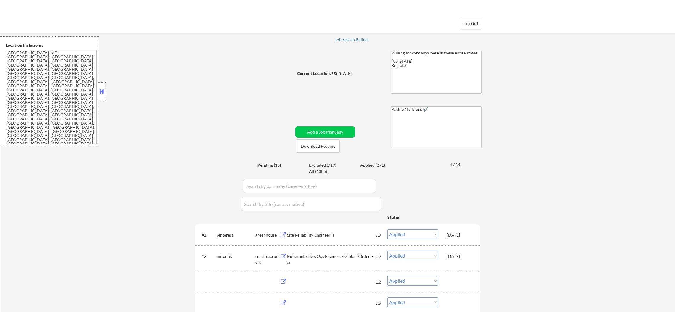
select select ""pending""
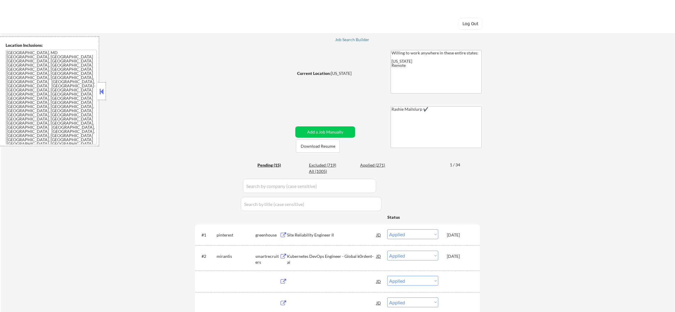
select select ""pending""
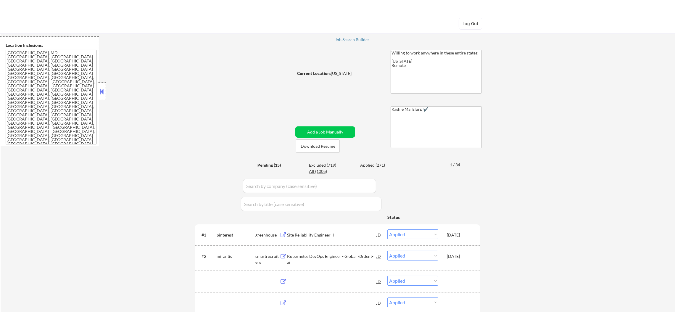
select select ""pending""
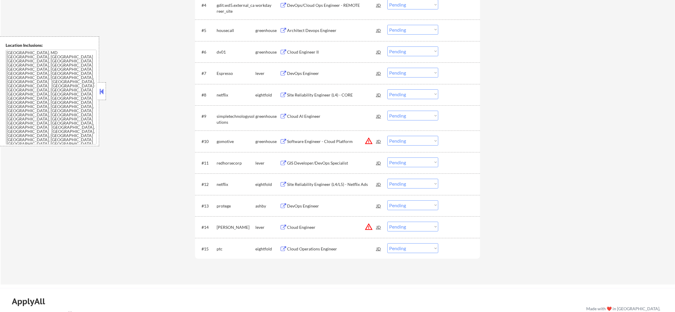
scroll to position [311, 0]
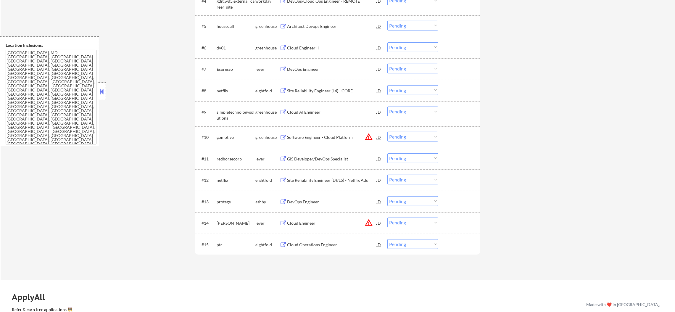
click at [368, 222] on button "warning_amber" at bounding box center [369, 222] width 8 height 8
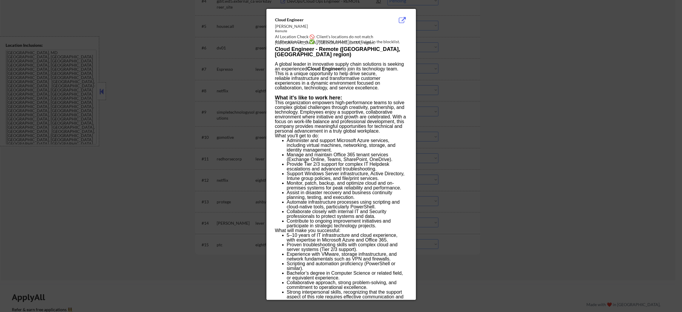
click at [460, 221] on div at bounding box center [341, 156] width 682 height 312
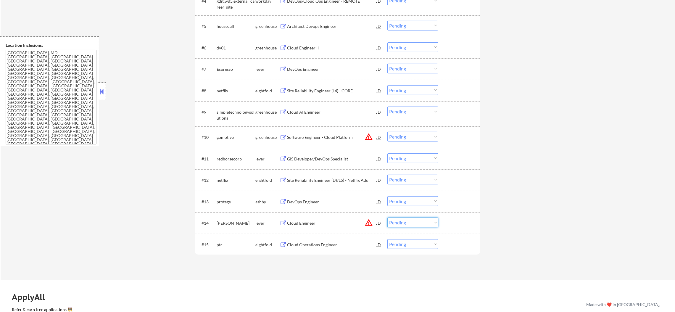
click at [425, 220] on select "Choose an option... Pending Applied Excluded (Questions) Excluded (Expired) Exc…" at bounding box center [412, 222] width 51 height 10
click at [387, 217] on select "Choose an option... Pending Applied Excluded (Questions) Excluded (Expired) Exc…" at bounding box center [412, 222] width 51 height 10
click at [410, 137] on select "Choose an option... Pending Applied Excluded (Questions) Excluded (Expired) Exc…" at bounding box center [412, 137] width 51 height 10
select select ""pending""
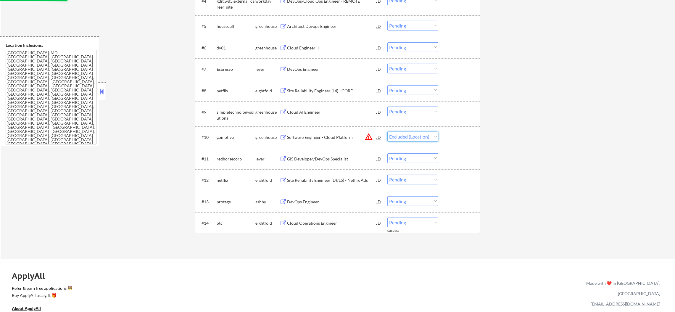
click at [387, 132] on select "Choose an option... Pending Applied Excluded (Questions) Excluded (Expired) Exc…" at bounding box center [412, 137] width 51 height 10
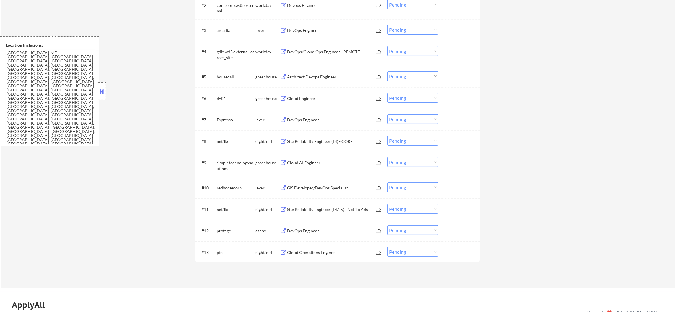
scroll to position [266, 0]
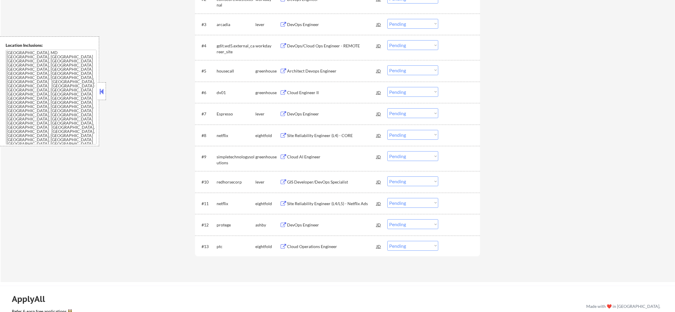
click at [309, 182] on div "GIS Developer/DevOps Specialist" at bounding box center [331, 182] width 89 height 6
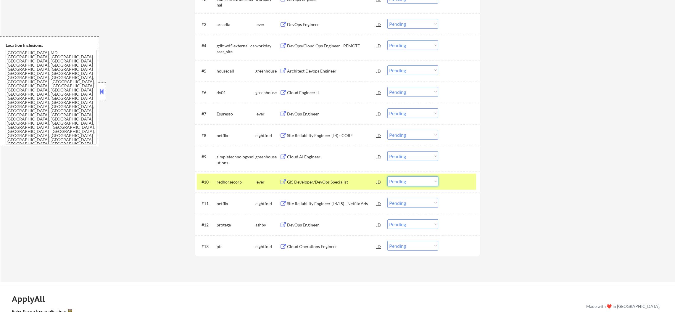
click at [402, 184] on select "Choose an option... Pending Applied Excluded (Questions) Excluded (Expired) Exc…" at bounding box center [412, 181] width 51 height 10
click at [387, 176] on select "Choose an option... Pending Applied Excluded (Questions) Excluded (Expired) Exc…" at bounding box center [412, 181] width 51 height 10
click at [228, 180] on div "redhorsecorp" at bounding box center [236, 182] width 39 height 6
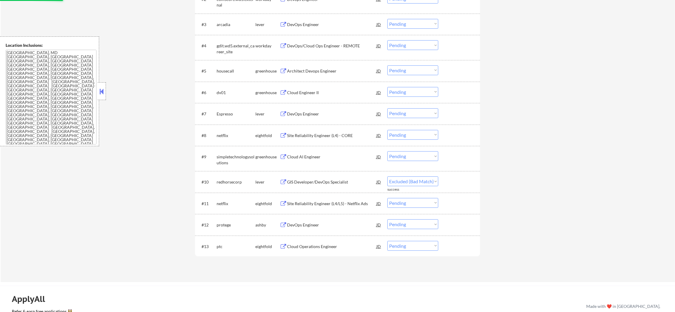
select select ""pending""
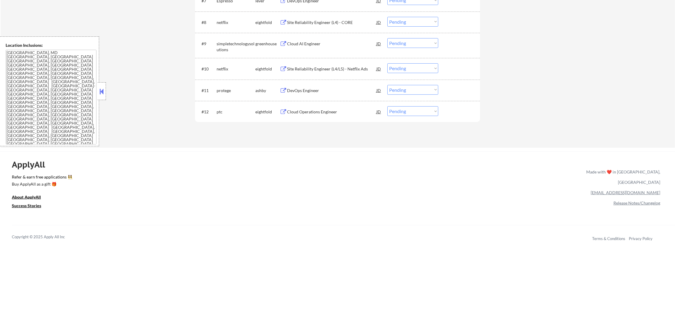
scroll to position [384, 0]
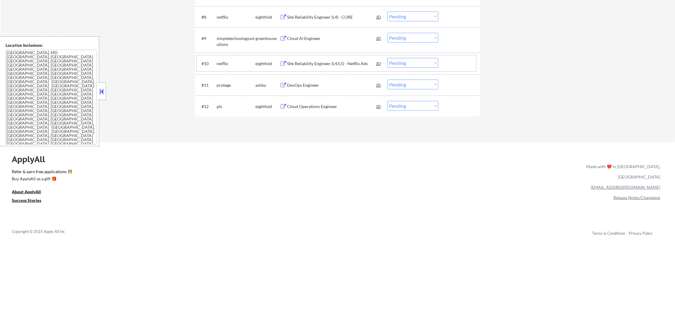
click at [322, 178] on div "ApplyAll Refer & earn free applications 👯‍♀️ Buy ApplyAll as a gift 🎁 About App…" at bounding box center [337, 197] width 675 height 94
click at [320, 104] on div "Cloud Operations Engineer" at bounding box center [331, 107] width 89 height 6
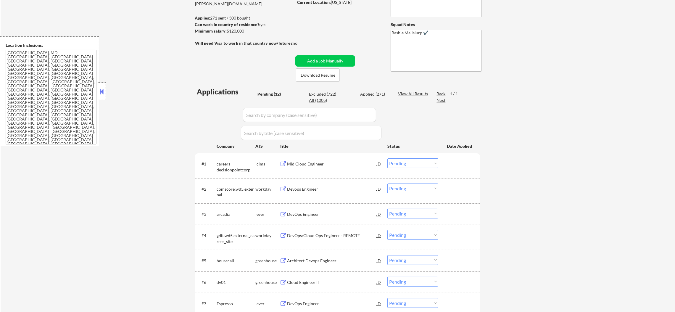
scroll to position [0, 0]
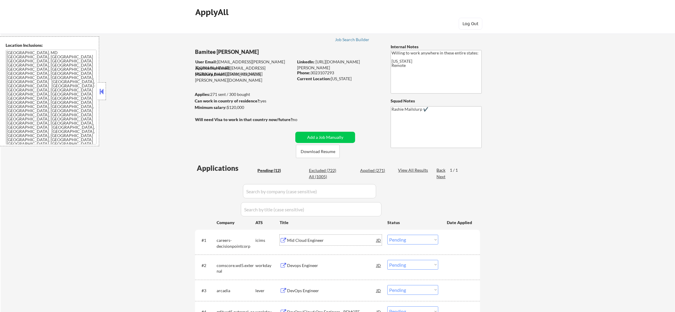
click at [307, 242] on div "Mid Cloud Engineer" at bounding box center [331, 240] width 89 height 6
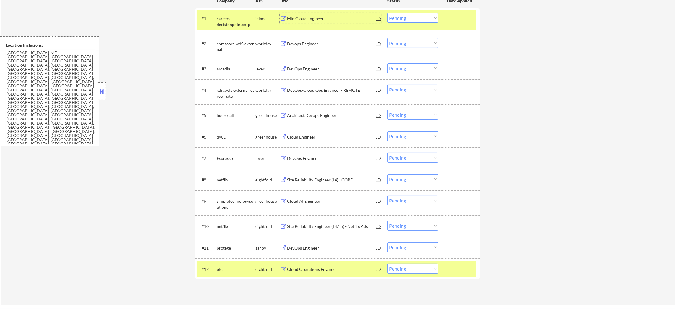
click at [229, 270] on div "ptc" at bounding box center [236, 269] width 39 height 6
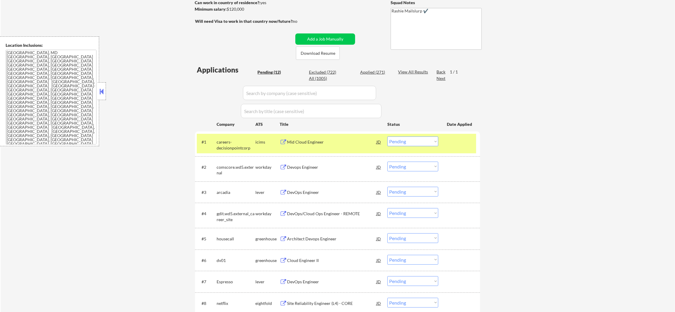
scroll to position [59, 0]
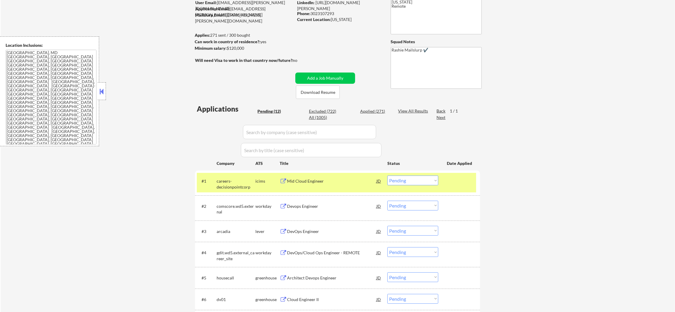
click at [235, 179] on div "careers-decisionpointcorp" at bounding box center [236, 184] width 39 height 12
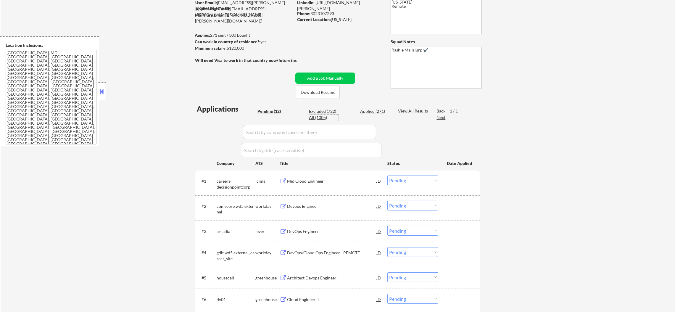
click at [320, 118] on div "All (1005)" at bounding box center [324, 118] width 30 height 6
select select ""applied""
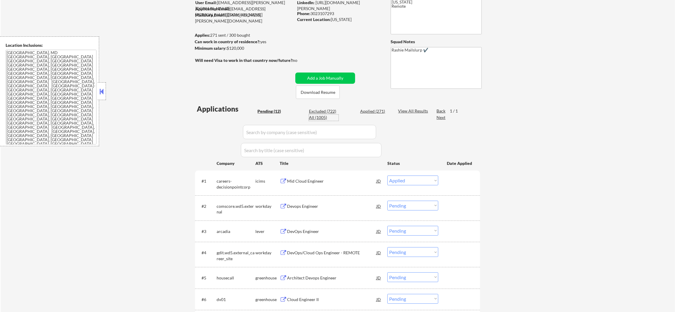
select select ""applied""
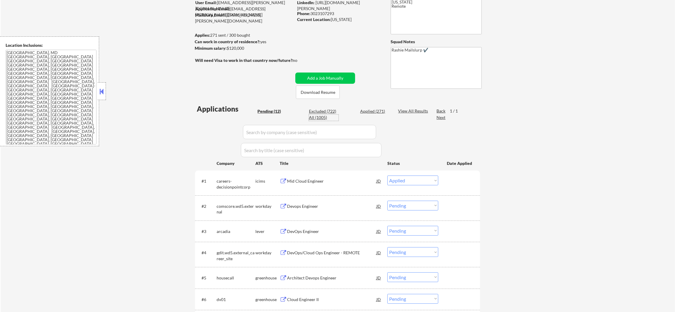
select select ""applied""
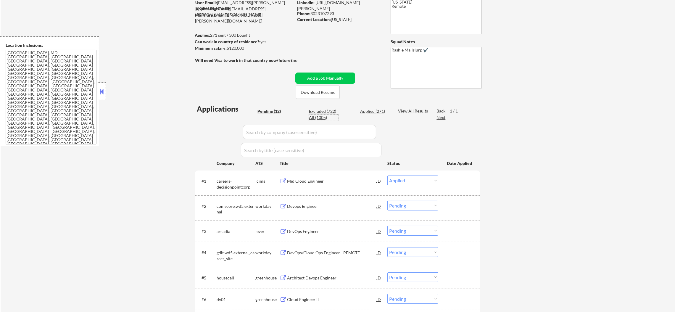
select select ""applied""
click at [276, 134] on input "input" at bounding box center [309, 132] width 133 height 14
paste input "redhorsecorp"
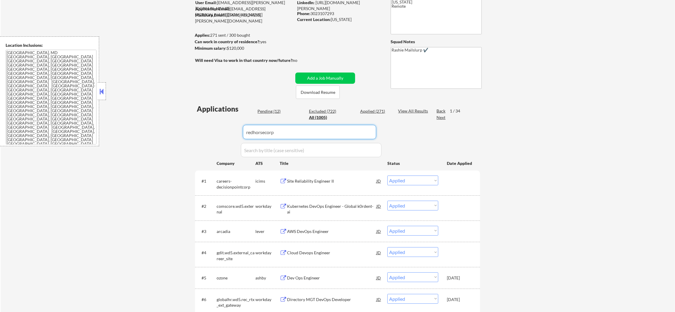
type input "redhorsecorp"
select select ""excluded""
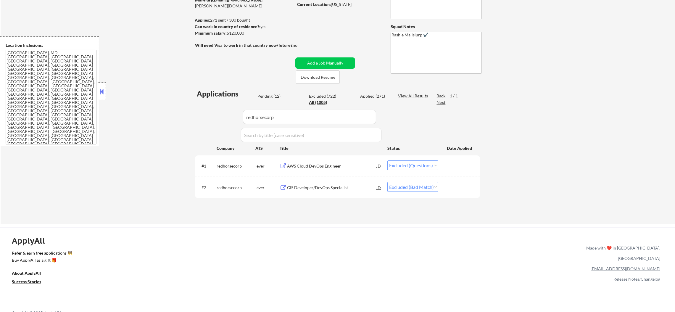
scroll to position [89, 0]
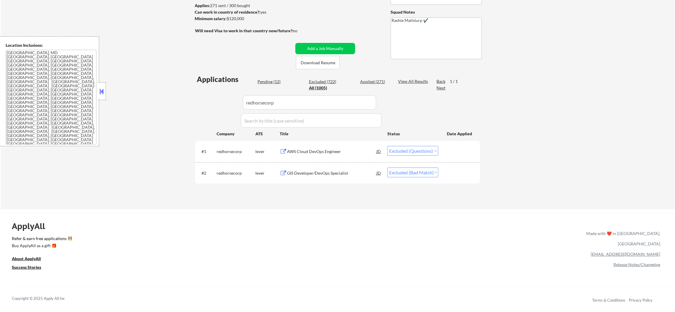
click at [402, 172] on select "Choose an option... Pending Applied Excluded (Questions) Excluded (Expired) Exc…" at bounding box center [412, 172] width 51 height 10
select select ""applied""
click at [387, 167] on select "Choose an option... Pending Applied Excluded (Questions) Excluded (Expired) Exc…" at bounding box center [412, 172] width 51 height 10
select select ""applied""
select select ""excluded""
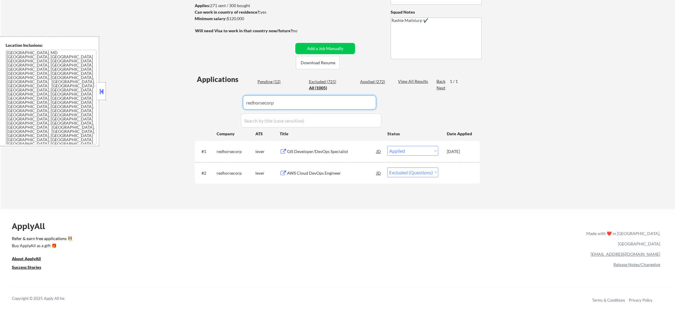
drag, startPoint x: 287, startPoint y: 104, endPoint x: 210, endPoint y: 104, distance: 76.9
click at [210, 104] on div "Applications Pending (12) Excluded (721) Applied (272) All (1005) View All Resu…" at bounding box center [337, 136] width 285 height 124
click at [201, 103] on div "Applications Pending (12) Excluded (721) Applied (272) All (1005) View All Resu…" at bounding box center [337, 136] width 285 height 124
click at [269, 76] on div "Applications Pending (12) Excluded (721) Applied (272) All (1005) View All Resu…" at bounding box center [337, 136] width 285 height 124
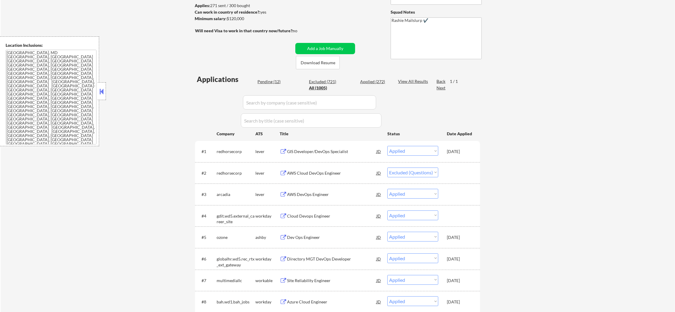
select select ""applied""
click at [268, 82] on div "Pending (12)" at bounding box center [272, 82] width 30 height 6
select select ""pending""
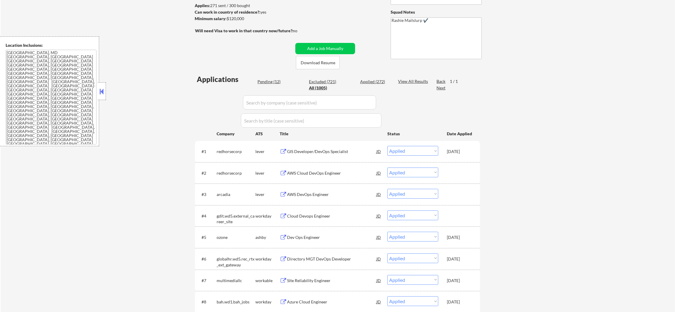
select select ""pending""
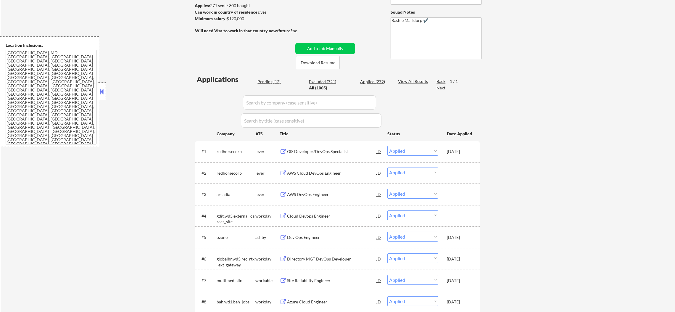
select select ""pending""
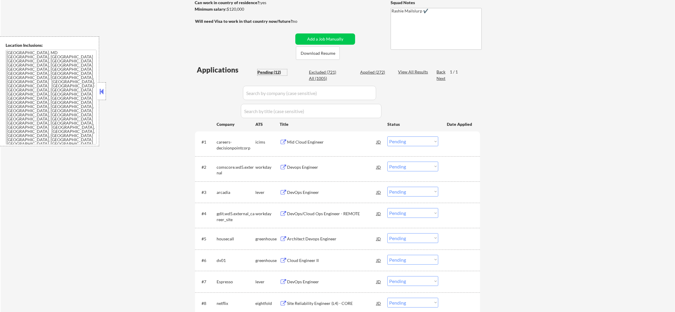
scroll to position [104, 0]
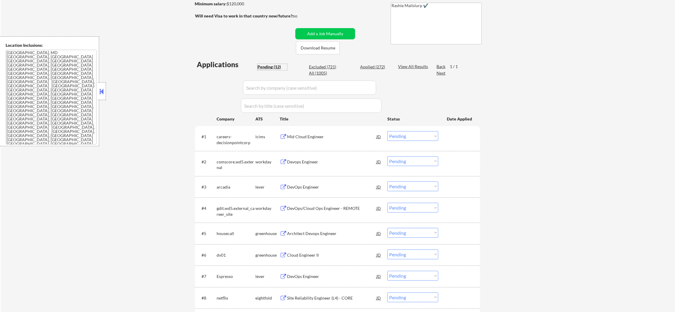
click at [319, 136] on div "Mid Cloud Engineer" at bounding box center [331, 137] width 89 height 6
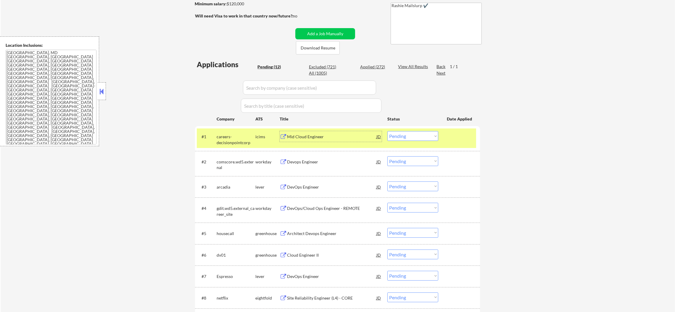
drag, startPoint x: 409, startPoint y: 141, endPoint x: 412, endPoint y: 134, distance: 8.5
click at [411, 136] on div "#1 careers-decisionpointcorp icims Mid Cloud Engineer JD Choose an option... Pe…" at bounding box center [336, 138] width 279 height 20
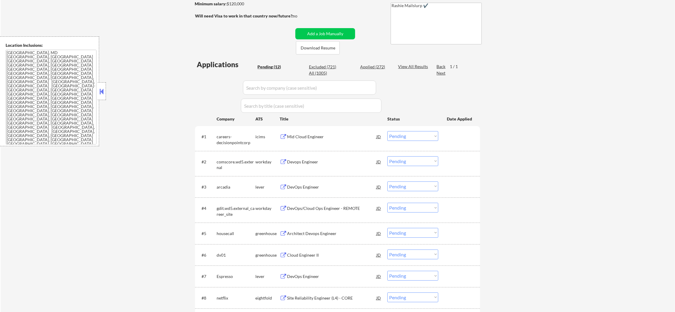
click at [413, 133] on select "Choose an option... Pending Applied Excluded (Questions) Excluded (Expired) Exc…" at bounding box center [412, 136] width 51 height 10
click at [387, 131] on select "Choose an option... Pending Applied Excluded (Questions) Excluded (Expired) Exc…" at bounding box center [412, 136] width 51 height 10
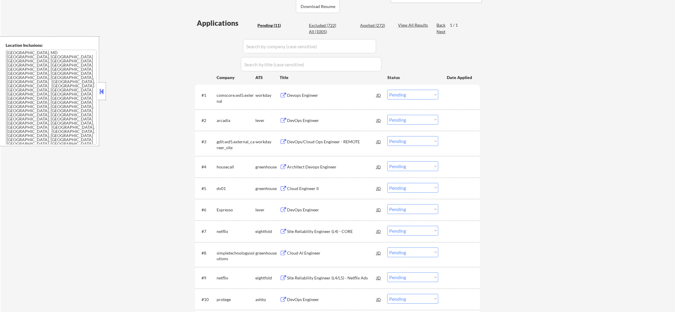
scroll to position [148, 0]
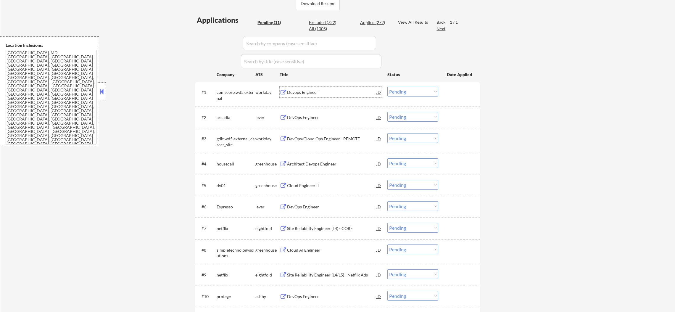
click at [317, 94] on div "Devops Engineer" at bounding box center [331, 92] width 89 height 6
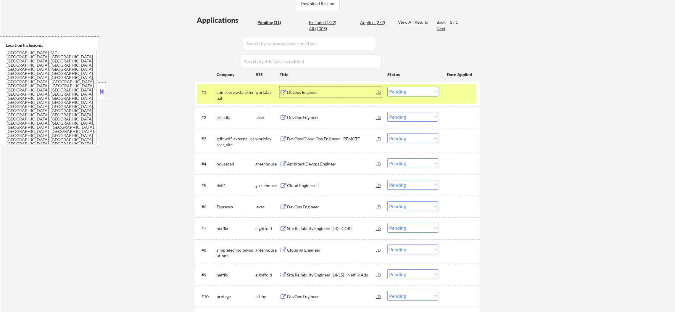
drag, startPoint x: 397, startPoint y: 90, endPoint x: 397, endPoint y: 95, distance: 5.0
click at [397, 91] on select "Choose an option... Pending Applied Excluded (Questions) Excluded (Expired) Exc…" at bounding box center [412, 92] width 51 height 10
click at [387, 87] on select "Choose an option... Pending Applied Excluded (Questions) Excluded (Expired) Exc…" at bounding box center [412, 92] width 51 height 10
click at [220, 82] on div "#1 comscore.wd5.external workday Devops Engineer JD Choose an option... Pending…" at bounding box center [337, 94] width 285 height 25
click at [221, 90] on div "comscore.wd5.external" at bounding box center [236, 95] width 39 height 12
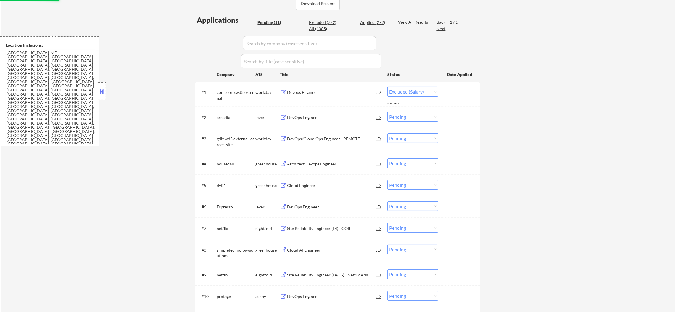
select select ""pending""
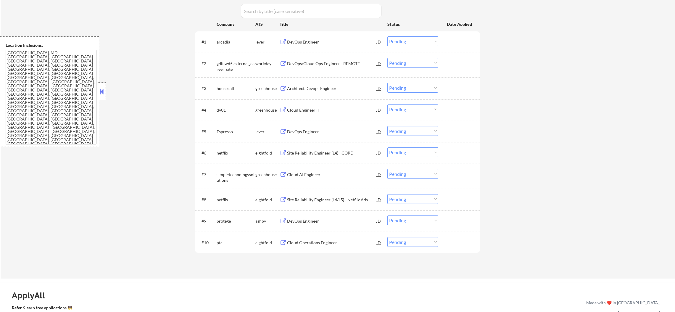
scroll to position [281, 0]
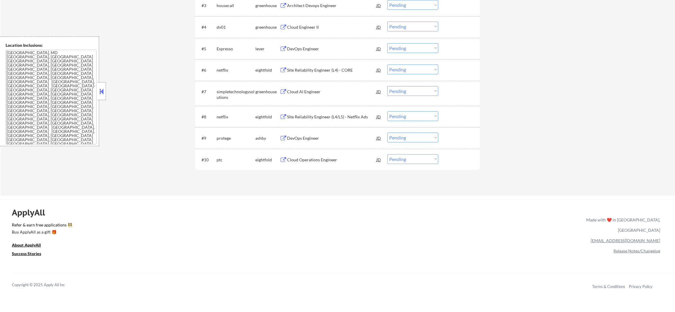
click at [335, 157] on div "Cloud Operations Engineer" at bounding box center [331, 160] width 89 height 6
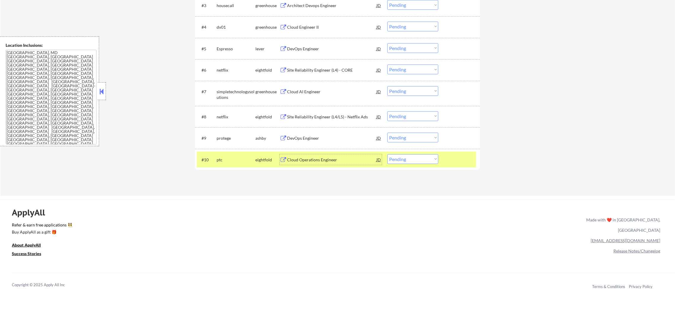
drag, startPoint x: 398, startPoint y: 154, endPoint x: 400, endPoint y: 161, distance: 7.6
click at [398, 154] on select "Choose an option... Pending Applied Excluded (Questions) Excluded (Expired) Exc…" at bounding box center [412, 159] width 51 height 10
select select ""excluded__salary_""
click at [387, 154] on select "Choose an option... Pending Applied Excluded (Questions) Excluded (Expired) Exc…" at bounding box center [412, 159] width 51 height 10
click at [247, 157] on div "ptc" at bounding box center [236, 160] width 39 height 6
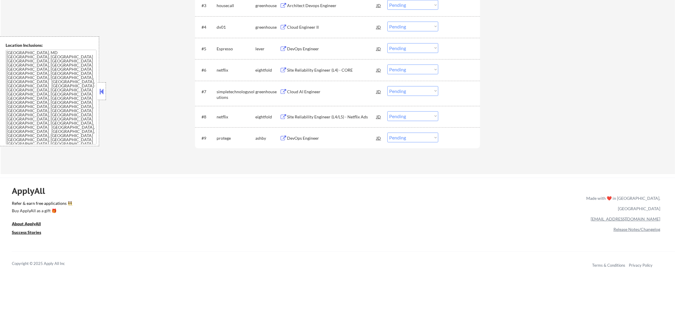
click at [311, 133] on div "DevOps Engineer" at bounding box center [331, 138] width 89 height 11
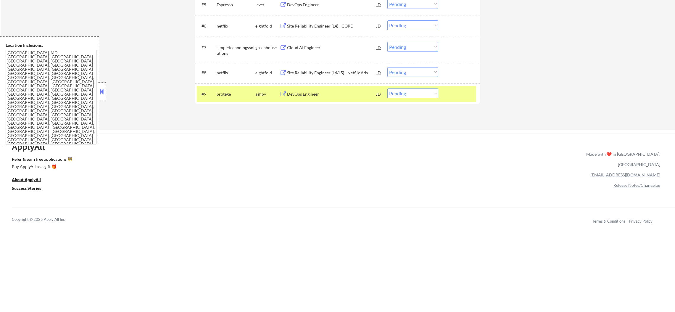
scroll to position [325, 0]
click at [405, 90] on select "Choose an option... Pending Applied Excluded (Questions) Excluded (Expired) Exc…" at bounding box center [412, 93] width 51 height 10
select select ""excluded__blocklist_""
click at [387, 88] on select "Choose an option... Pending Applied Excluded (Questions) Excluded (Expired) Exc…" at bounding box center [412, 93] width 51 height 10
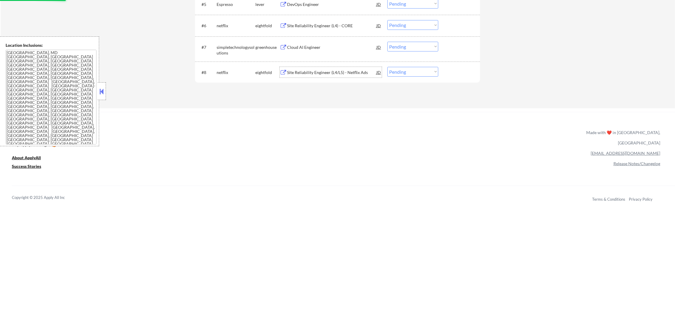
click at [324, 71] on div "Site Reliability Engineer (L4/L5) - Netflix Ads" at bounding box center [331, 73] width 89 height 6
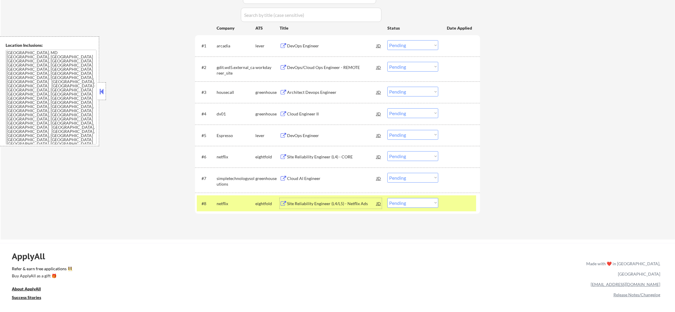
scroll to position [0, 0]
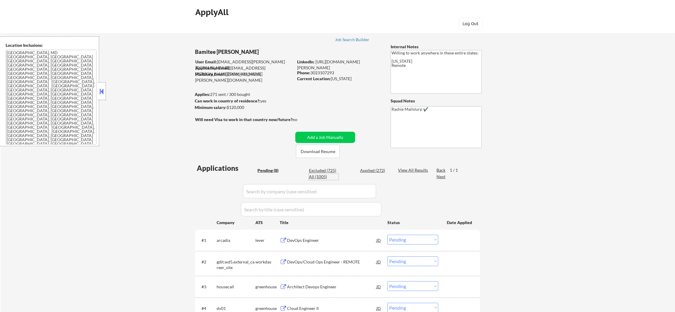
click at [320, 175] on div "All (1005)" at bounding box center [324, 177] width 30 height 6
select select ""applied""
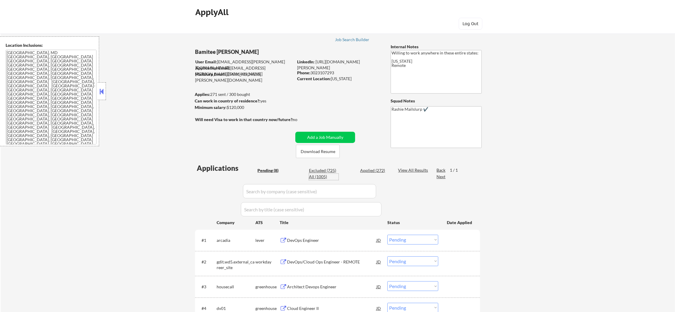
select select ""applied""
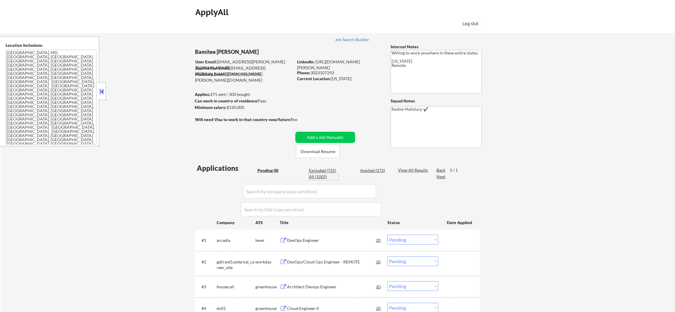
select select ""applied""
click at [292, 187] on input "input" at bounding box center [309, 191] width 133 height 14
paste input "netflix"
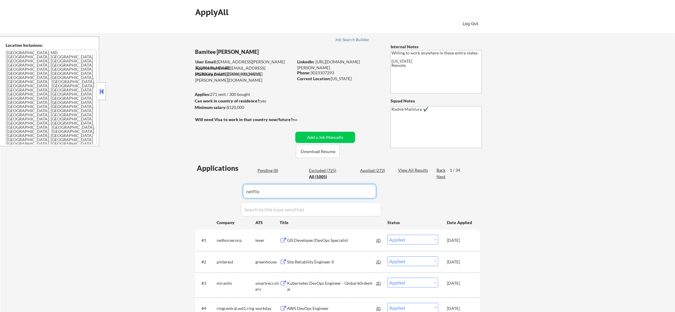
type input "netflix"
select select ""excluded__other_""
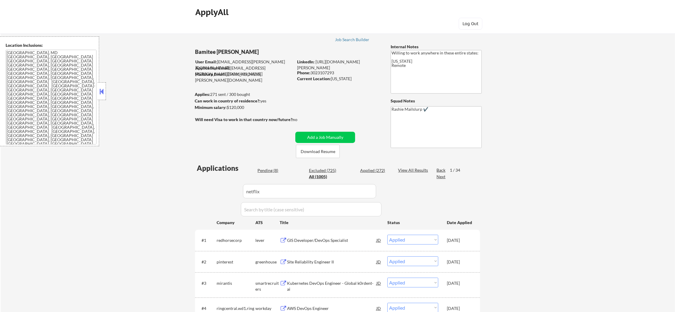
select select ""pending""
select select ""excluded__other_""
select select ""pending""
select select ""excluded__other_""
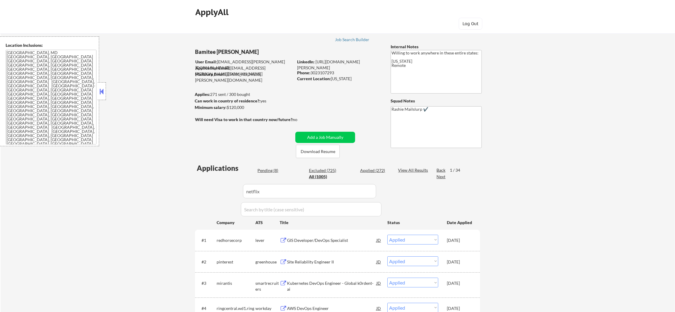
select select ""excluded__other_""
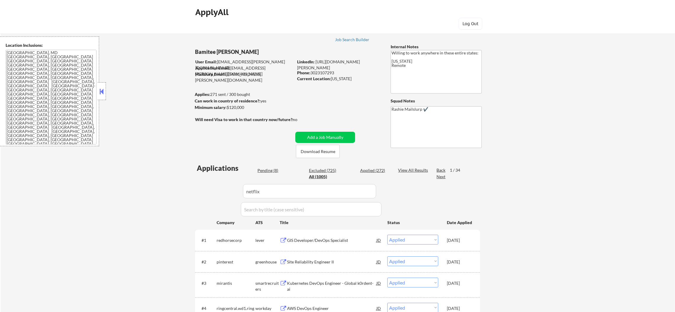
select select ""excluded__other_""
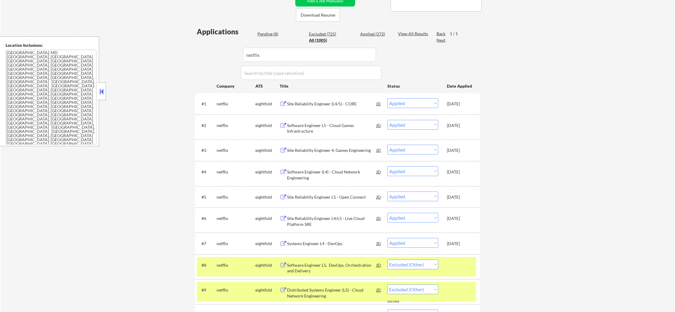
scroll to position [162, 0]
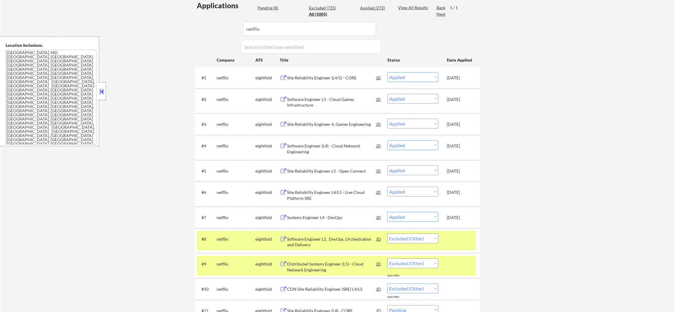
click at [215, 241] on div "#8 netflix eightfold Software Engineer L5, DevOps, Orchestration and Delivery J…" at bounding box center [336, 241] width 279 height 20
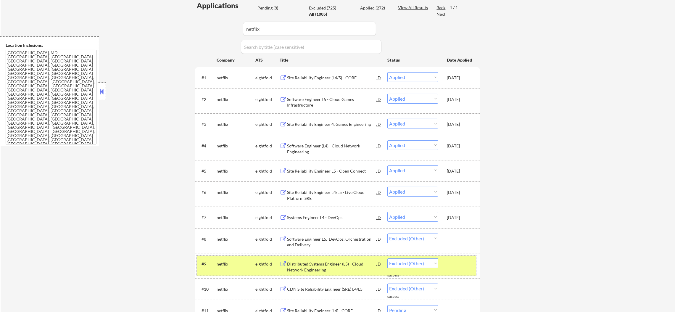
click at [207, 269] on div "#9 netflix eightfold Distributed Systems Engineer (L5) - Cloud Network Engineer…" at bounding box center [336, 266] width 279 height 20
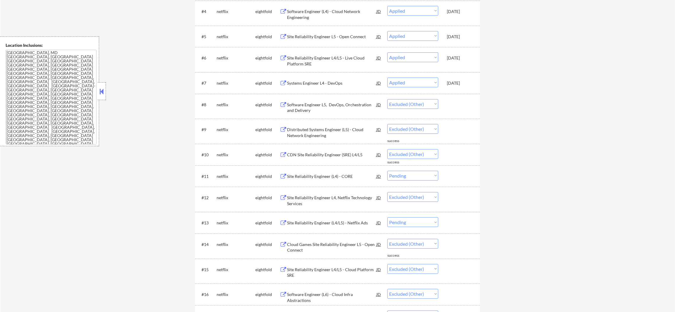
scroll to position [355, 0]
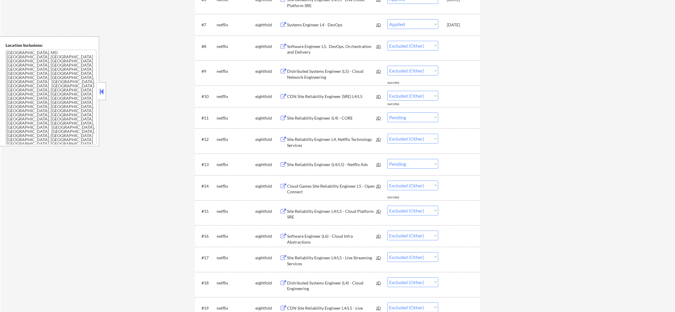
drag, startPoint x: 395, startPoint y: 168, endPoint x: 398, endPoint y: 165, distance: 4.4
click at [398, 165] on select "Choose an option... Pending Applied Excluded (Questions) Excluded (Expired) Exc…" at bounding box center [412, 164] width 51 height 10
select select ""excluded__other_""
click at [387, 159] on select "Choose an option... Pending Applied Excluded (Questions) Excluded (Expired) Exc…" at bounding box center [412, 164] width 51 height 10
drag, startPoint x: 418, startPoint y: 118, endPoint x: 418, endPoint y: 121, distance: 3.0
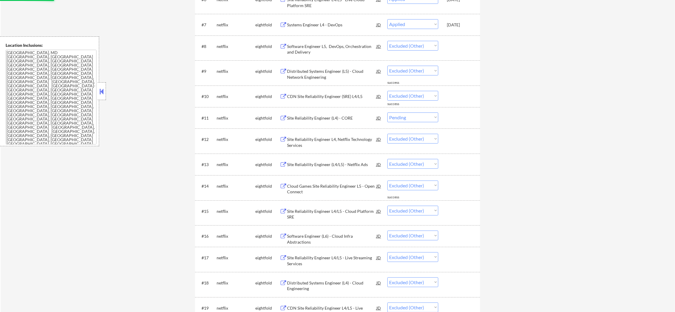
click at [418, 118] on select "Choose an option... Pending Applied Excluded (Questions) Excluded (Expired) Exc…" at bounding box center [412, 117] width 51 height 10
select select ""excluded__other_""
click at [387, 112] on select "Choose an option... Pending Applied Excluded (Questions) Excluded (Expired) Exc…" at bounding box center [412, 117] width 51 height 10
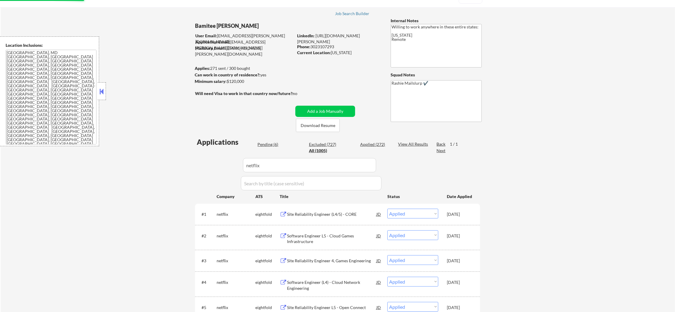
scroll to position [29, 0]
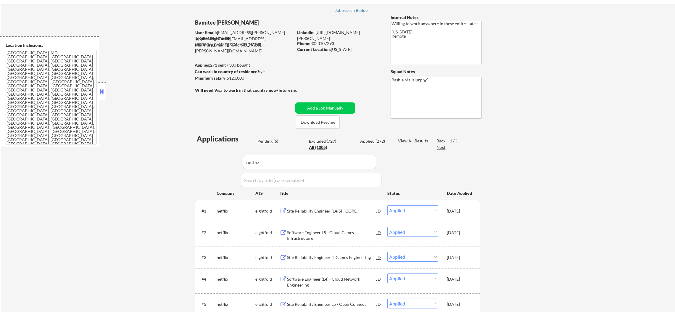
drag, startPoint x: 226, startPoint y: 162, endPoint x: 214, endPoint y: 161, distance: 12.2
select select ""applied""
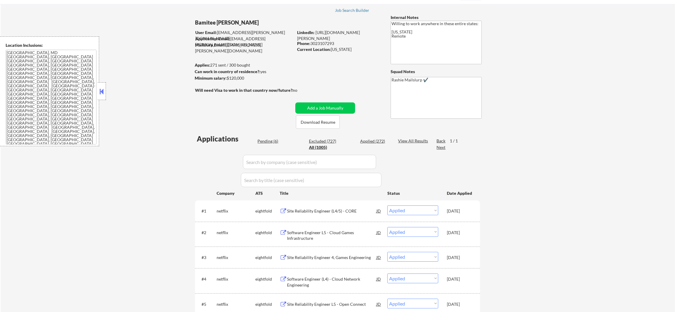
select select ""applied""
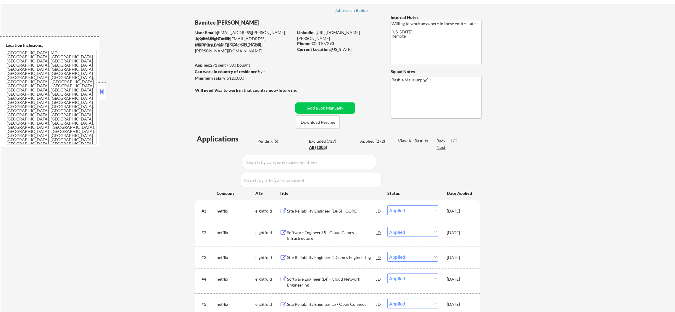
select select ""applied""
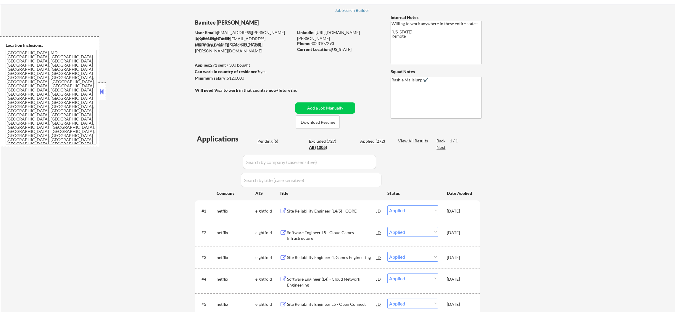
select select ""applied""
click at [270, 142] on div "Pending (6)" at bounding box center [272, 141] width 30 height 6
select select ""pending""
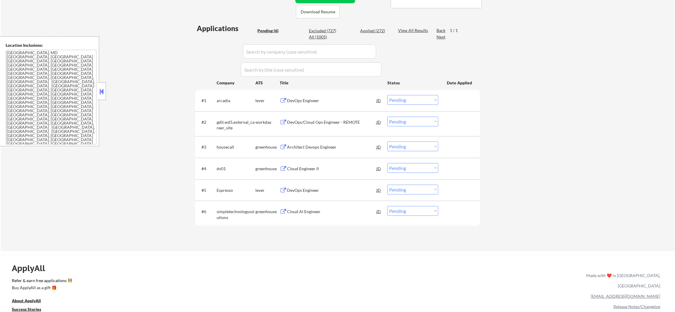
scroll to position [148, 0]
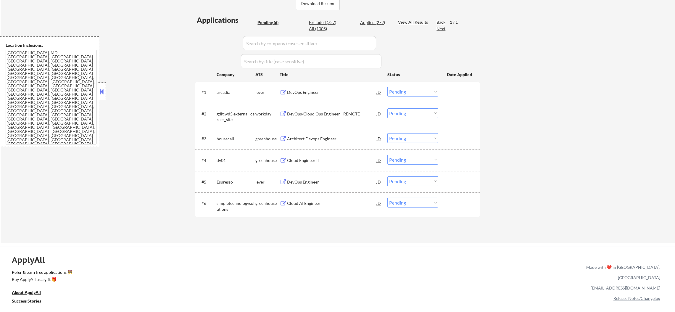
click at [310, 96] on div "DevOps Engineer" at bounding box center [331, 92] width 89 height 11
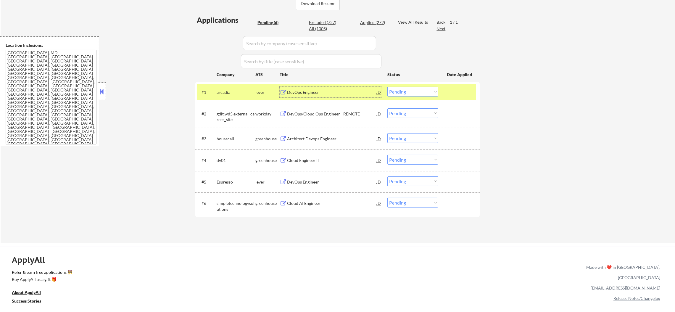
click at [406, 90] on select "Choose an option... Pending Applied Excluded (Questions) Excluded (Expired) Exc…" at bounding box center [412, 92] width 51 height 10
click at [387, 87] on select "Choose an option... Pending Applied Excluded (Questions) Excluded (Expired) Exc…" at bounding box center [412, 92] width 51 height 10
click at [230, 94] on div "arcadia" at bounding box center [236, 92] width 39 height 6
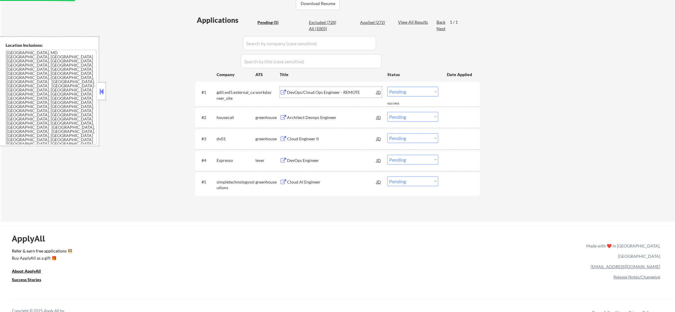
click at [324, 94] on div "DevOps/Cloud Ops Engineer - REMOTE" at bounding box center [331, 92] width 89 height 6
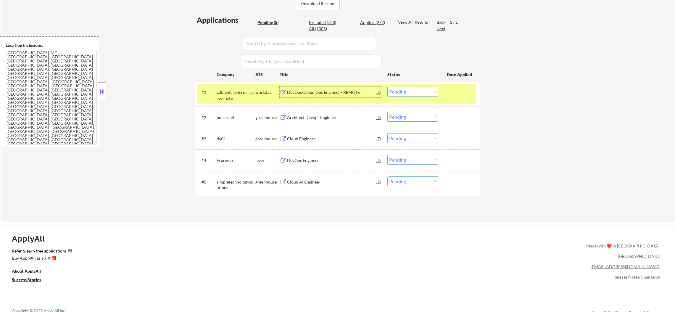
click at [397, 84] on div "#1 gdit.wd5.external_career_site workday DevOps/Cloud Ops Engineer - REMOTE JD …" at bounding box center [336, 94] width 279 height 20
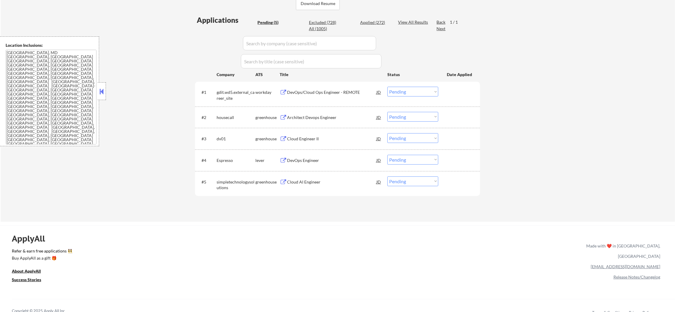
click at [399, 93] on select "Choose an option... Pending Applied Excluded (Questions) Excluded (Expired) Exc…" at bounding box center [412, 92] width 51 height 10
click at [387, 87] on select "Choose an option... Pending Applied Excluded (Questions) Excluded (Expired) Exc…" at bounding box center [412, 92] width 51 height 10
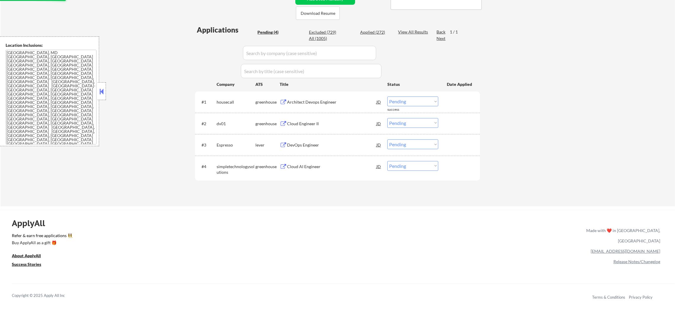
scroll to position [133, 0]
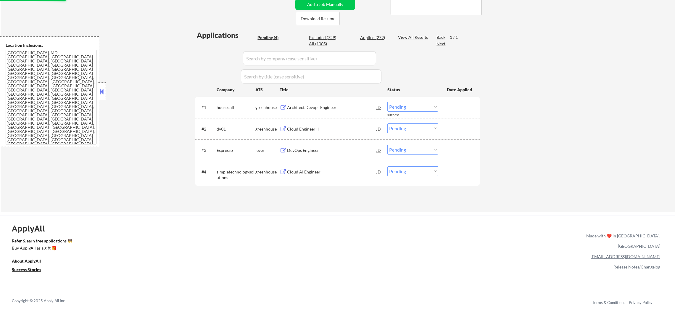
click at [323, 108] on div "Architect Devops Engineer" at bounding box center [331, 107] width 89 height 6
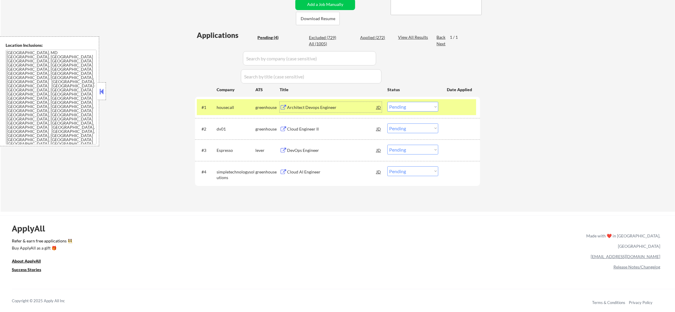
click at [399, 110] on select "Choose an option... Pending Applied Excluded (Questions) Excluded (Expired) Exc…" at bounding box center [412, 107] width 51 height 10
click at [387, 102] on select "Choose an option... Pending Applied Excluded (Questions) Excluded (Expired) Exc…" at bounding box center [412, 107] width 51 height 10
click at [245, 106] on div "housecall" at bounding box center [236, 107] width 39 height 6
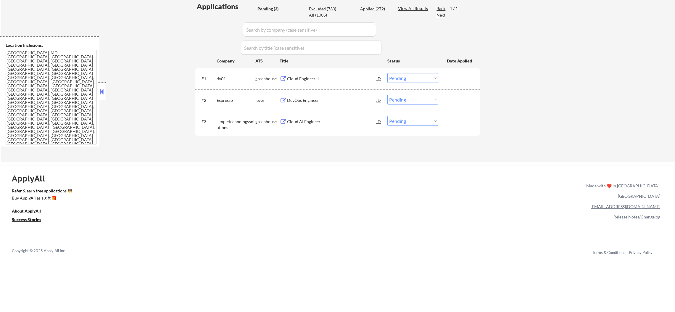
scroll to position [162, 0]
click at [317, 73] on div "Cloud Engineer II" at bounding box center [331, 77] width 89 height 11
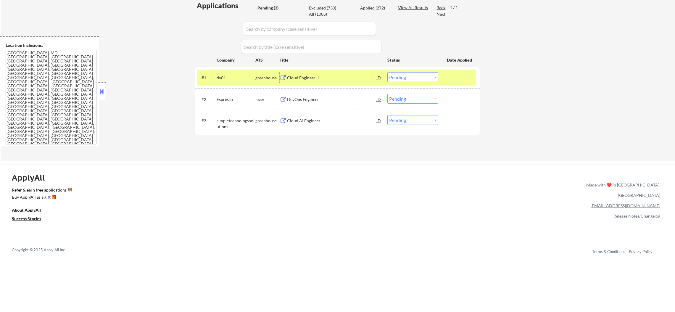
click at [402, 78] on select "Choose an option... Pending Applied Excluded (Questions) Excluded (Expired) Exc…" at bounding box center [412, 77] width 51 height 10
click at [387, 72] on select "Choose an option... Pending Applied Excluded (Questions) Excluded (Expired) Exc…" at bounding box center [412, 77] width 51 height 10
click at [228, 78] on div "dv01" at bounding box center [236, 78] width 39 height 6
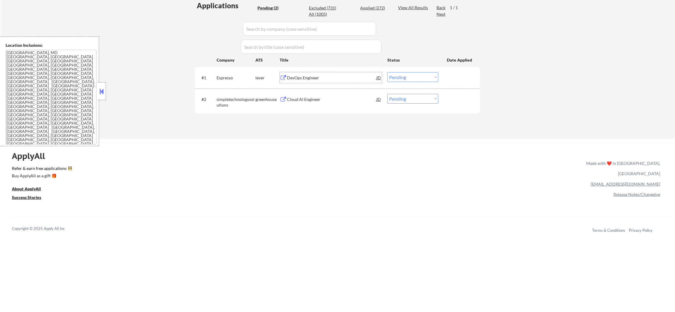
click at [342, 75] on div "DevOps Engineer" at bounding box center [331, 78] width 89 height 6
